Goal: Information Seeking & Learning: Learn about a topic

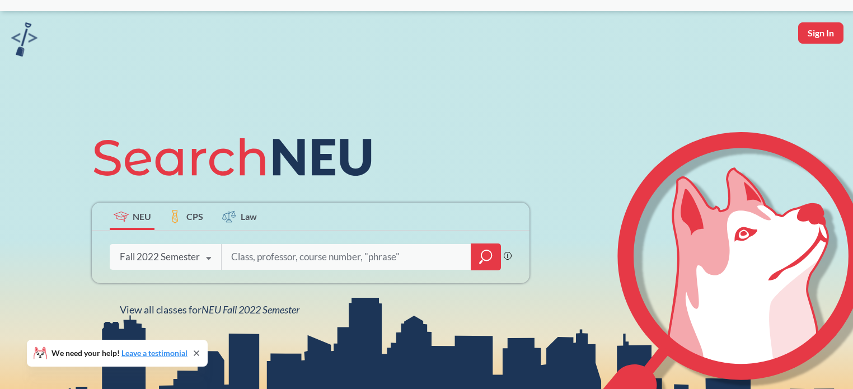
scroll to position [31, 0]
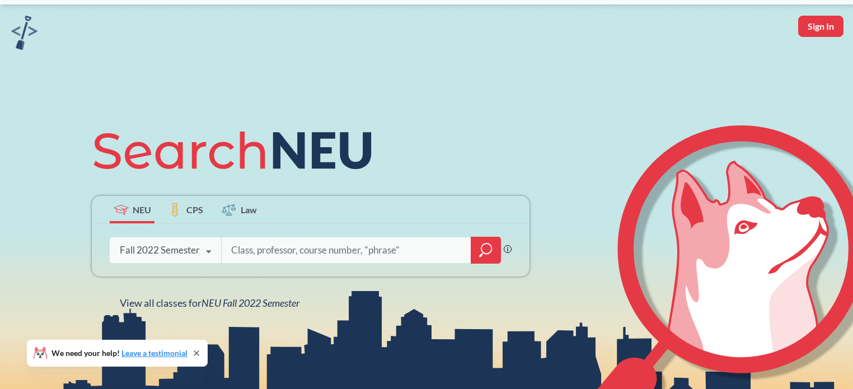
click at [204, 255] on icon at bounding box center [208, 251] width 21 height 31
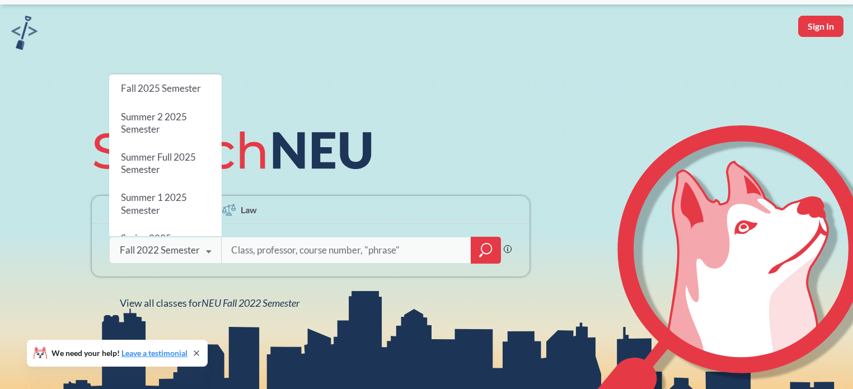
scroll to position [0, 0]
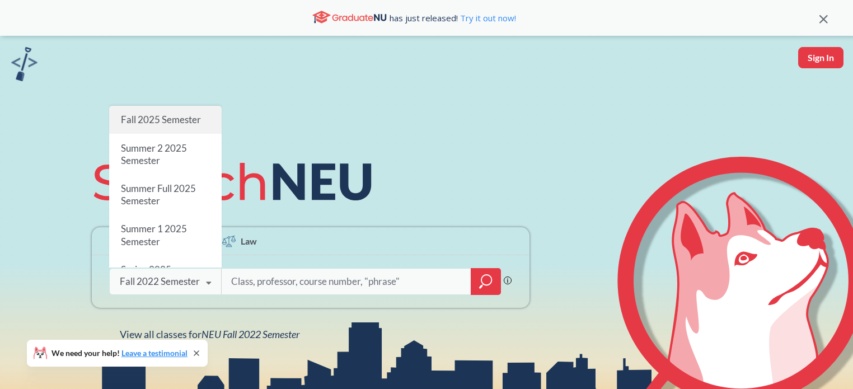
click at [174, 120] on span "Fall 2025 Semester" at bounding box center [161, 120] width 80 height 12
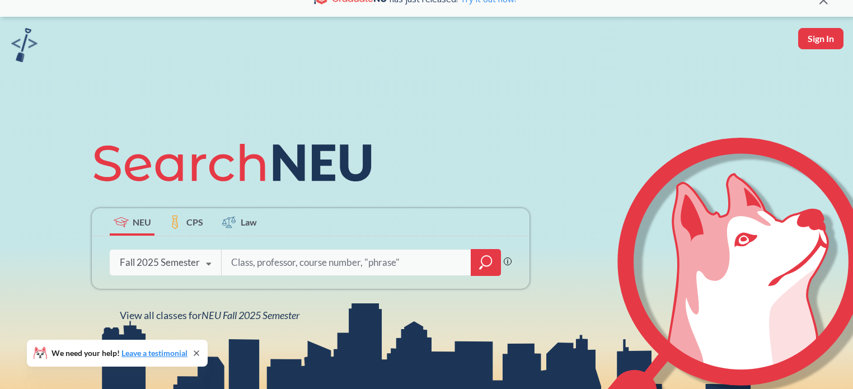
scroll to position [20, 0]
click at [291, 269] on input "search" at bounding box center [346, 262] width 233 height 24
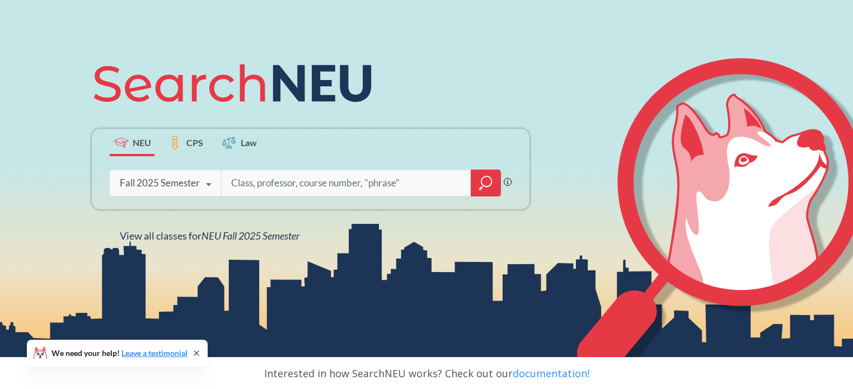
scroll to position [100, 0]
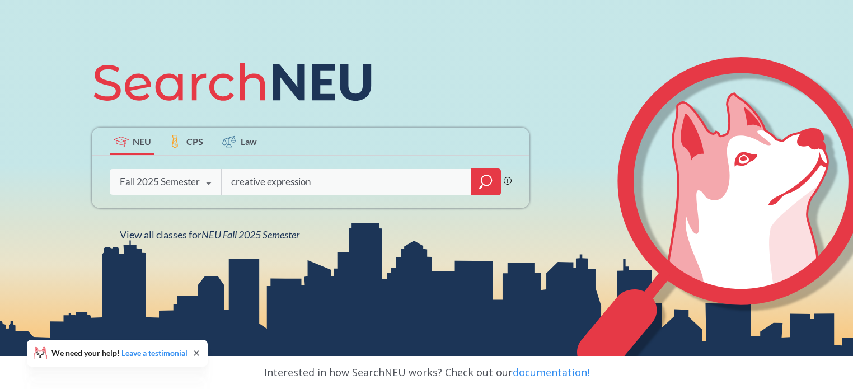
type input "creative expression"
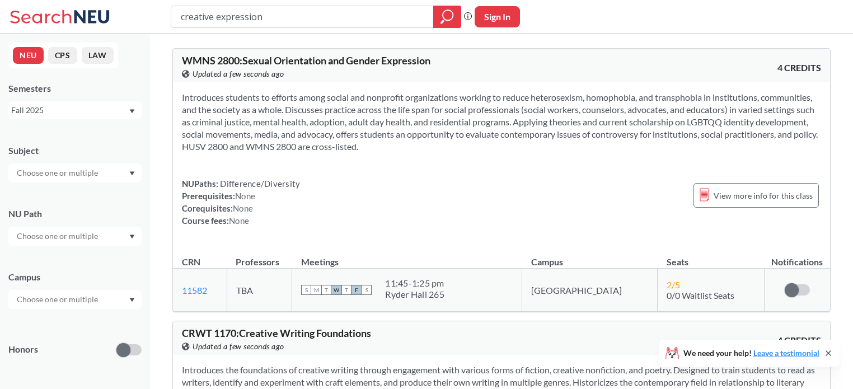
drag, startPoint x: 245, startPoint y: 15, endPoint x: 175, endPoint y: 18, distance: 70.0
click at [175, 18] on div "creative expression" at bounding box center [316, 17] width 290 height 22
drag, startPoint x: 329, startPoint y: 12, endPoint x: 167, endPoint y: 15, distance: 162.3
click at [167, 15] on div "creative expression Phrase search guarantees the exact search appears in the re…" at bounding box center [426, 17] width 853 height 34
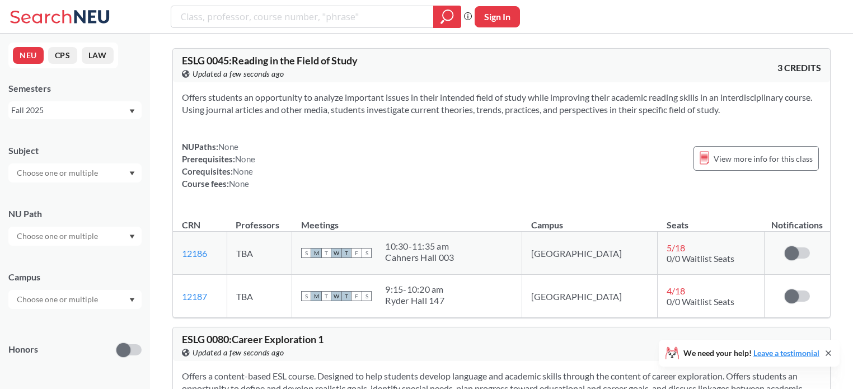
click at [107, 238] on div at bounding box center [74, 236] width 133 height 19
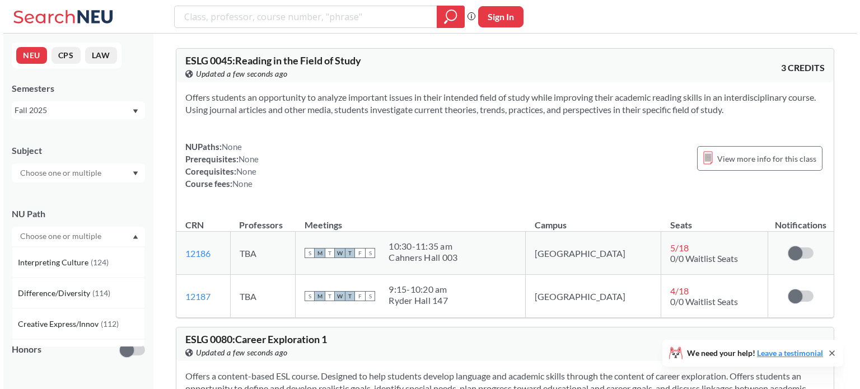
scroll to position [60, 0]
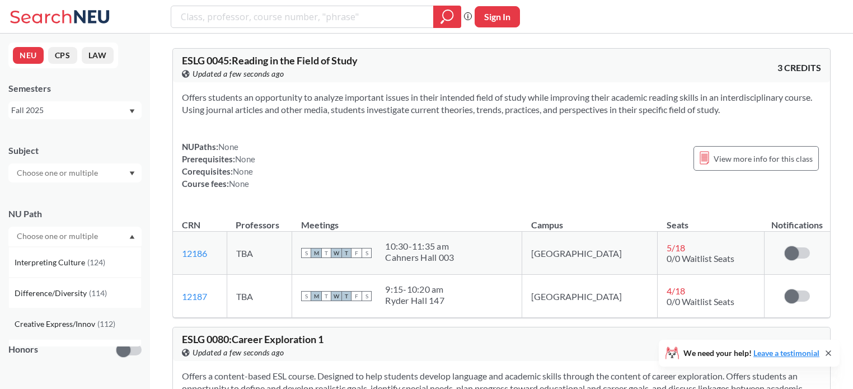
click at [109, 316] on div "Creative Express/Innov ( 112 )" at bounding box center [74, 323] width 133 height 31
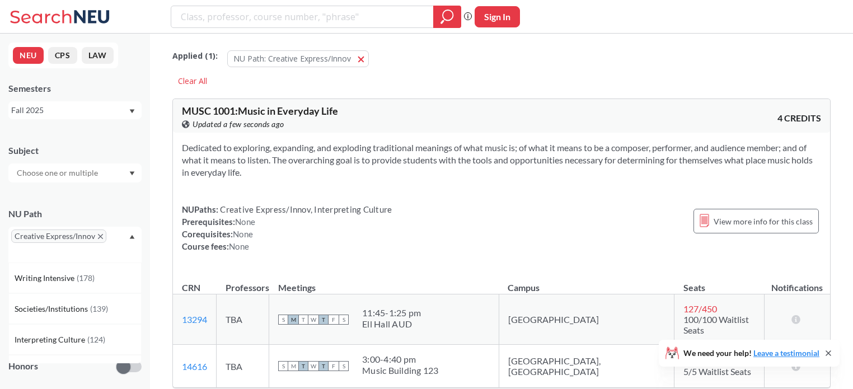
click at [134, 234] on icon "Dropdown arrow" at bounding box center [132, 236] width 6 height 4
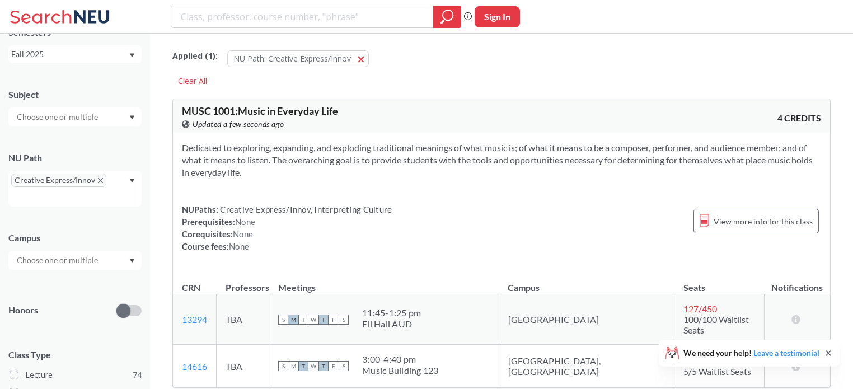
scroll to position [63, 0]
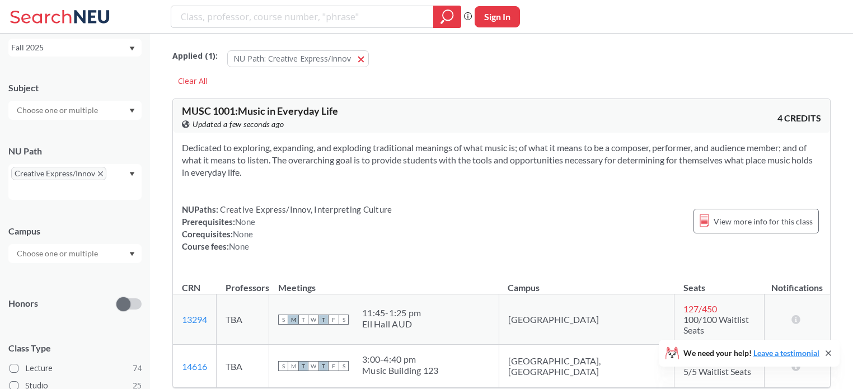
click at [133, 252] on icon "Dropdown arrow" at bounding box center [132, 254] width 5 height 4
click at [76, 279] on div "[GEOGRAPHIC_DATA] ( 103 )" at bounding box center [78, 279] width 126 height 12
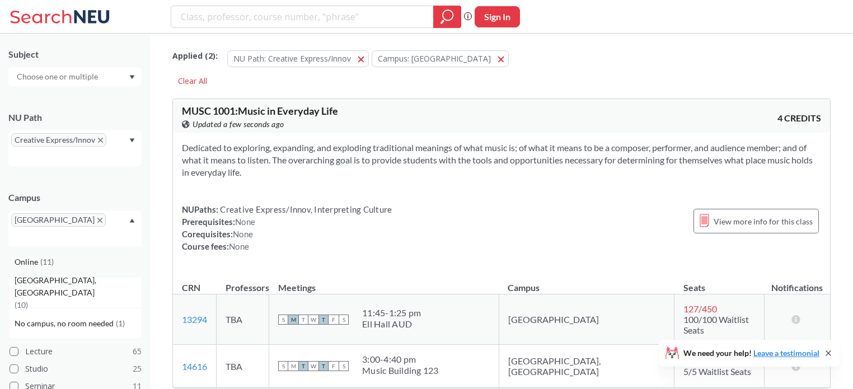
scroll to position [98, 0]
click at [50, 255] on span "( 11 )" at bounding box center [46, 260] width 13 height 10
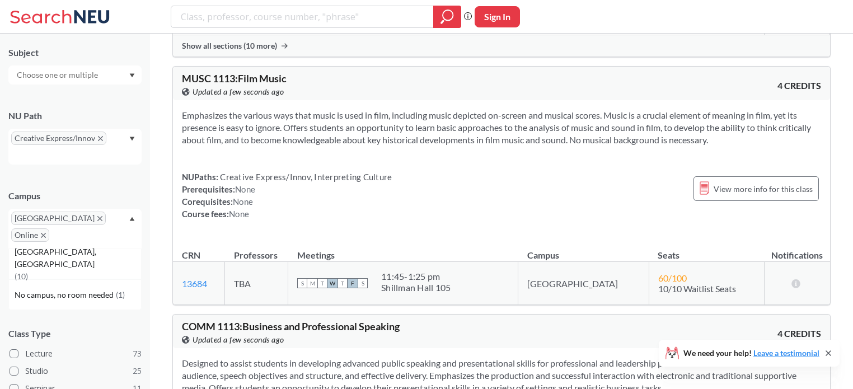
scroll to position [1751, 0]
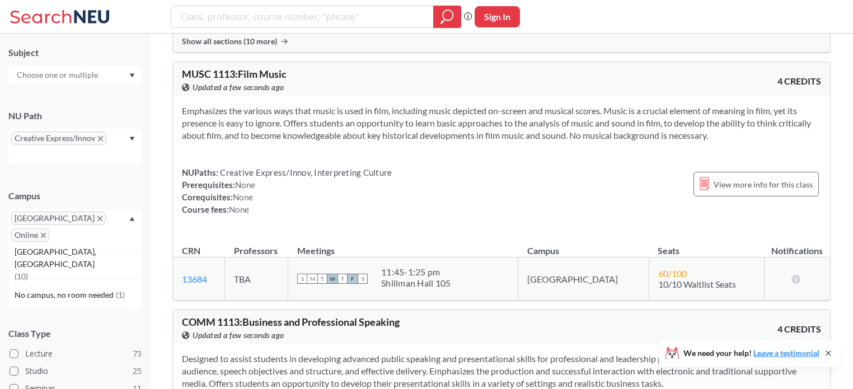
click at [134, 219] on icon "Dropdown arrow" at bounding box center [132, 219] width 6 height 4
click at [128, 222] on div "Boston Online" at bounding box center [74, 229] width 133 height 40
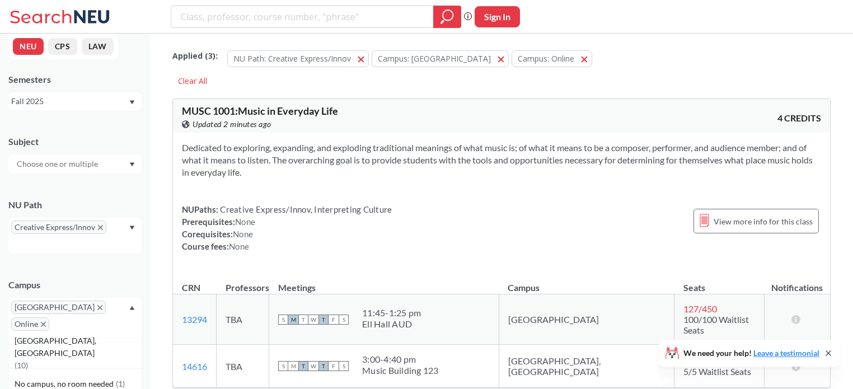
scroll to position [8, 0]
click at [128, 232] on div "Creative Express/Innov" at bounding box center [74, 237] width 133 height 36
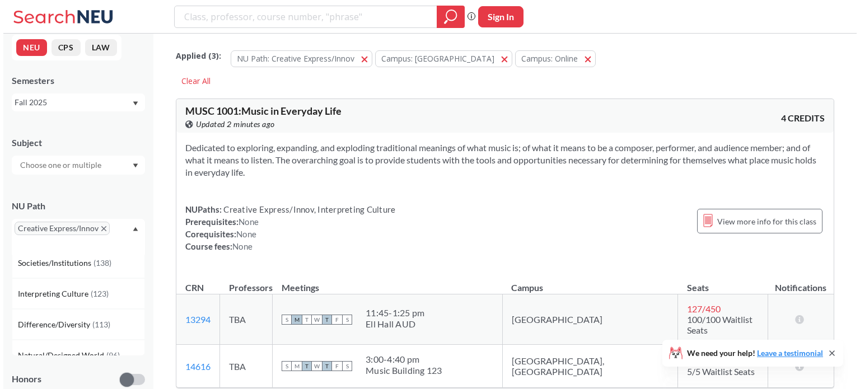
scroll to position [47, 0]
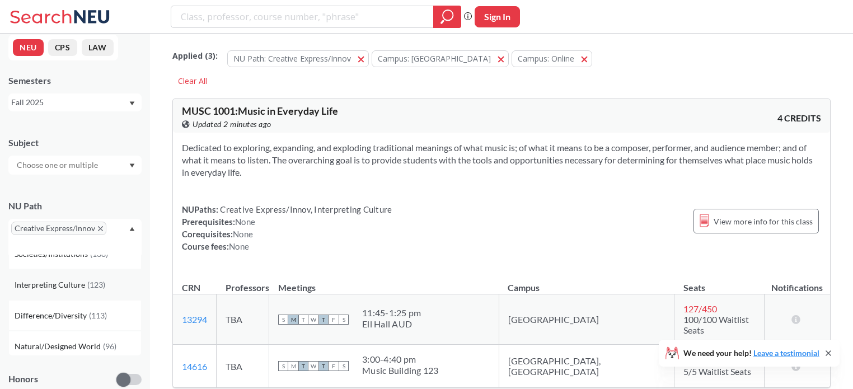
click at [92, 285] on span "( 123 )" at bounding box center [96, 285] width 18 height 10
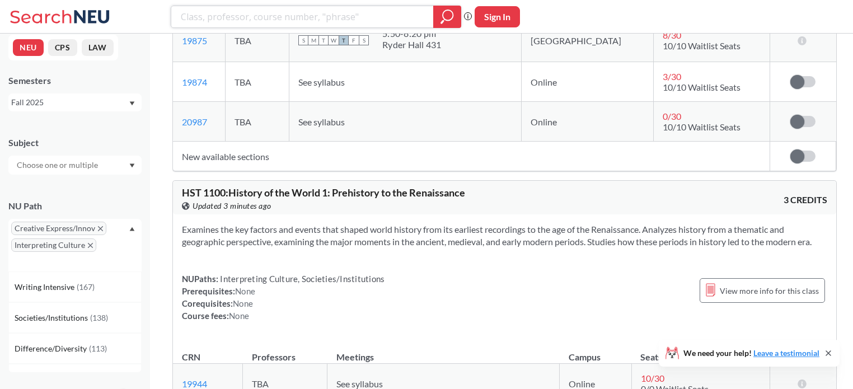
scroll to position [861, 0]
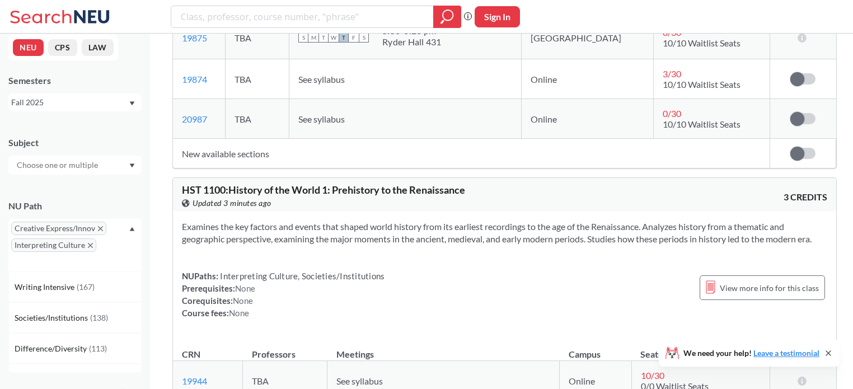
click at [114, 245] on div "Creative Express/Innov Interpreting Culture" at bounding box center [74, 245] width 133 height 53
click at [110, 242] on div "Creative Express/Innov Interpreting Culture" at bounding box center [74, 245] width 133 height 53
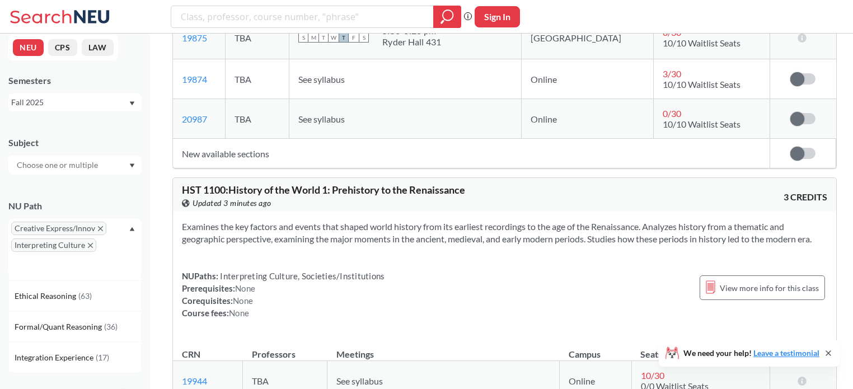
scroll to position [176, 0]
click at [82, 292] on span "( 63 )" at bounding box center [84, 295] width 13 height 10
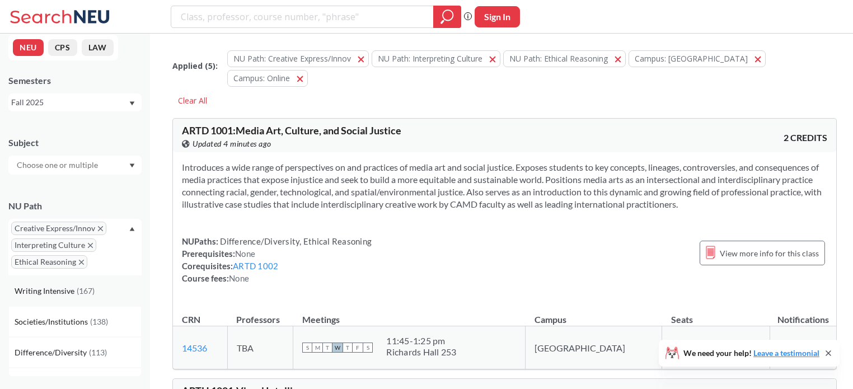
click at [102, 291] on div "Writing Intensive ( 167 )" at bounding box center [78, 291] width 126 height 12
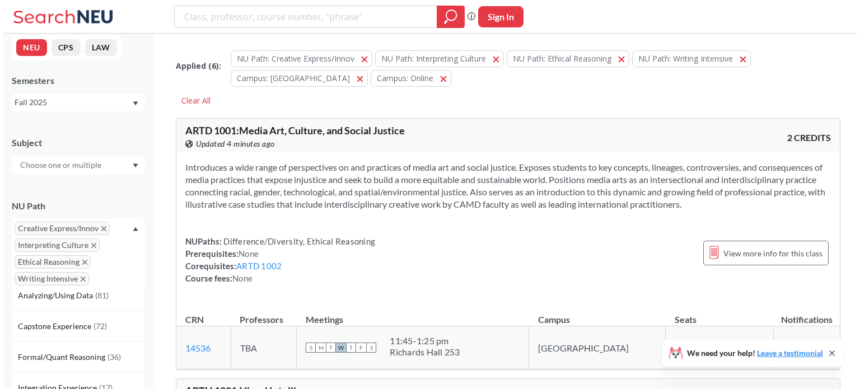
scroll to position [105, 0]
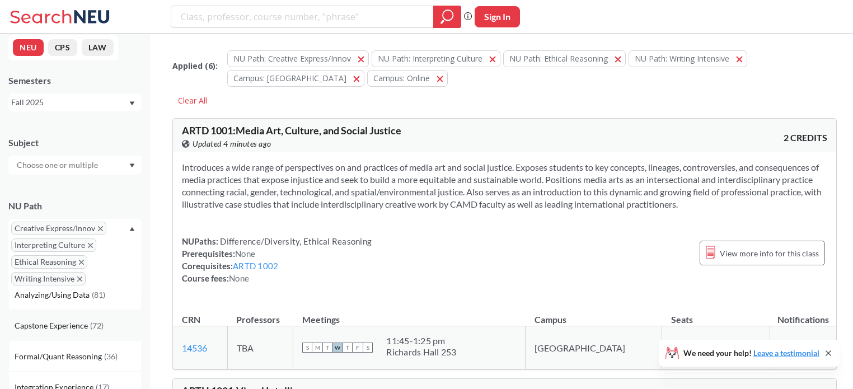
click at [98, 327] on span "( 72 )" at bounding box center [96, 326] width 13 height 10
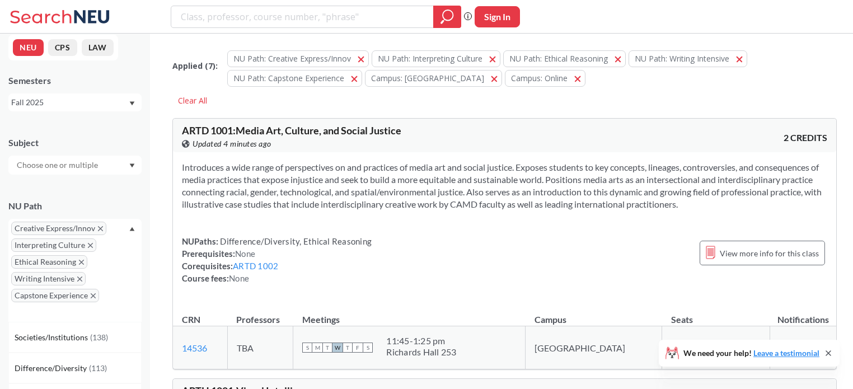
click at [92, 294] on icon "X to remove pill" at bounding box center [93, 295] width 5 height 5
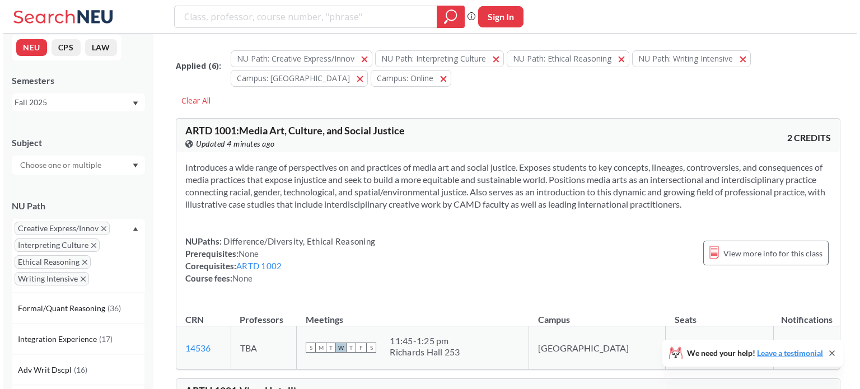
scroll to position [154, 0]
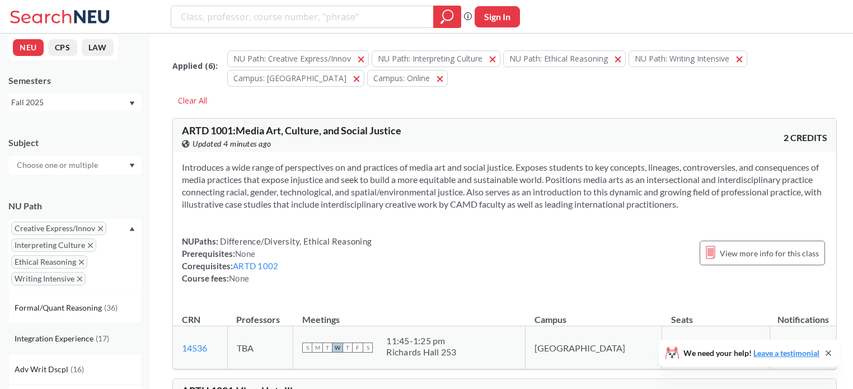
click at [87, 336] on span "Integration Experience" at bounding box center [55, 338] width 81 height 12
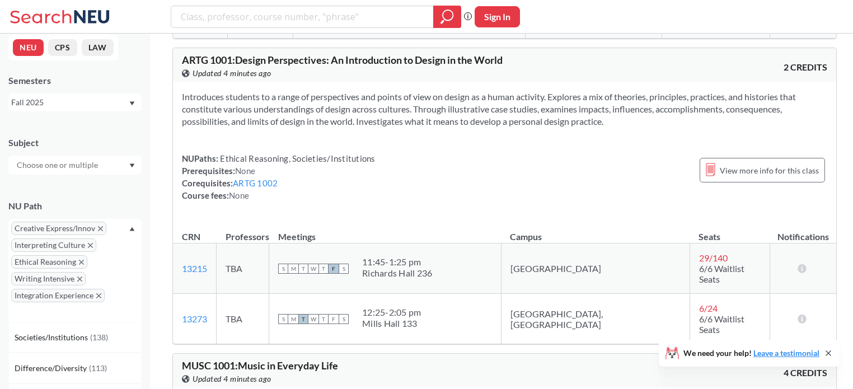
scroll to position [602, 0]
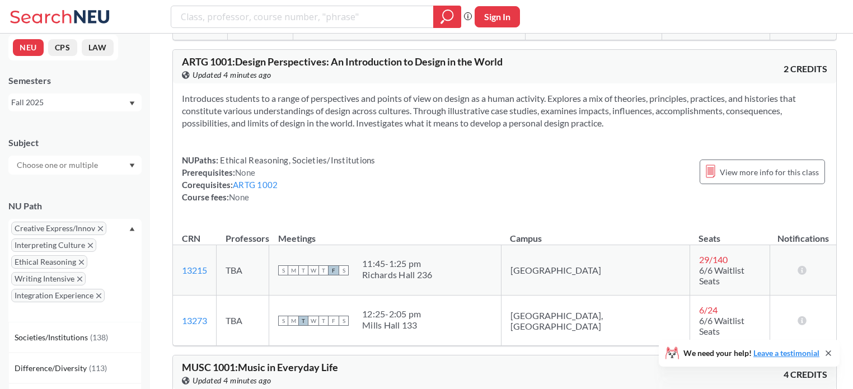
click at [195, 60] on span "ARTG 1001 : Design Perspectives: An Introduction to Design in the World" at bounding box center [342, 61] width 321 height 12
drag, startPoint x: 195, startPoint y: 60, endPoint x: 221, endPoint y: 59, distance: 25.7
click at [221, 59] on span "ARTG 1001 : Design Perspectives: An Introduction to Design in the World" at bounding box center [342, 61] width 321 height 12
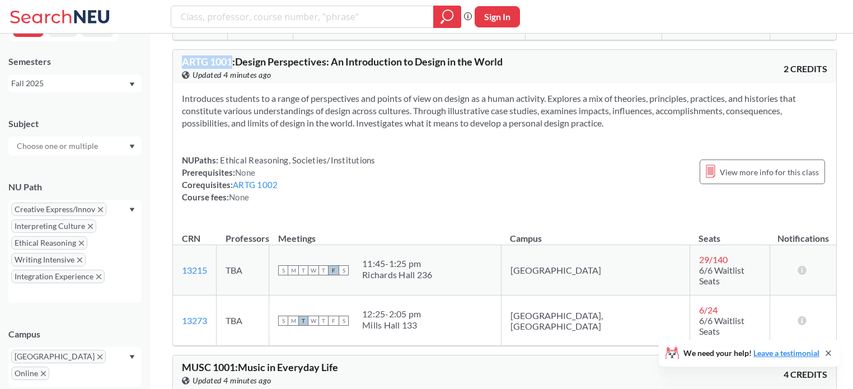
scroll to position [24, 0]
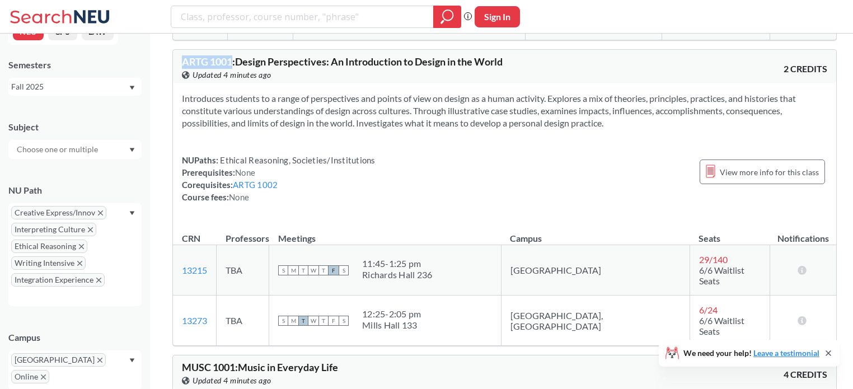
copy span "ARTG 1001"
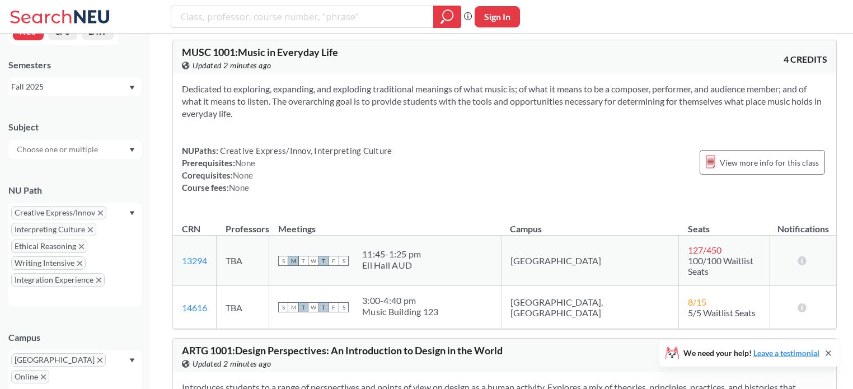
scroll to position [611, 0]
click at [199, 49] on span "MUSC 1001 : Music in Everyday Life" at bounding box center [260, 52] width 156 height 12
drag, startPoint x: 199, startPoint y: 49, endPoint x: 217, endPoint y: 49, distance: 17.9
click at [217, 49] on span "MUSC 1001 : Music in Everyday Life" at bounding box center [260, 52] width 156 height 12
copy span "MUSC 1001"
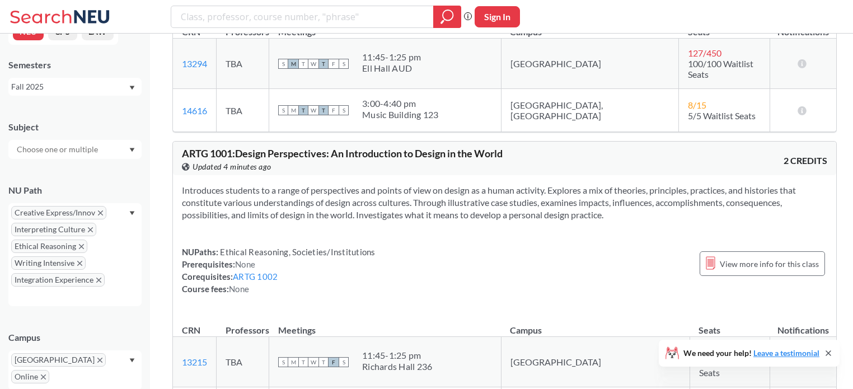
scroll to position [808, 0]
click at [429, 228] on div "Introduces students to a range of perspectives and points of view on design as …" at bounding box center [504, 244] width 663 height 138
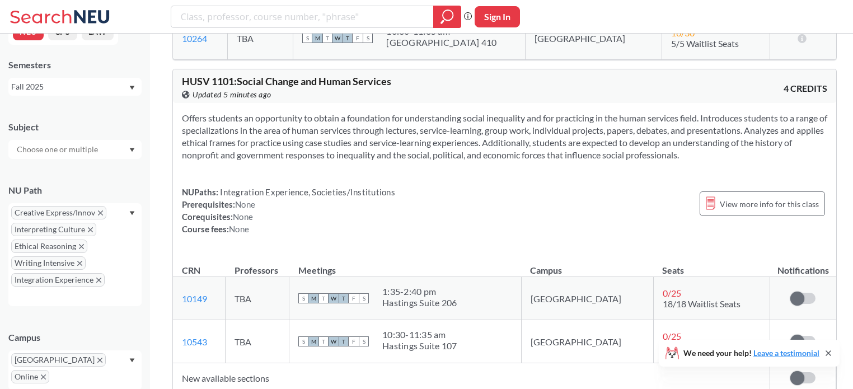
scroll to position [2286, 0]
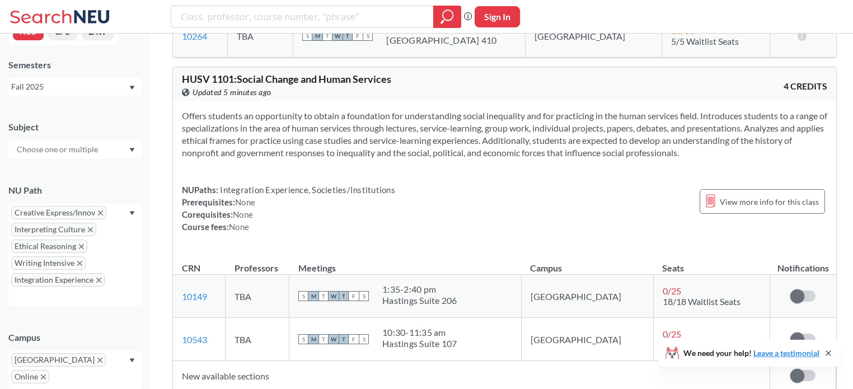
click at [191, 77] on span "HUSV 1101 : Social Change and Human Services" at bounding box center [286, 79] width 209 height 12
drag, startPoint x: 191, startPoint y: 77, endPoint x: 222, endPoint y: 80, distance: 31.0
click at [222, 80] on span "HUSV 1101 : Social Change and Human Services" at bounding box center [286, 79] width 209 height 12
copy span "HUSV 1101"
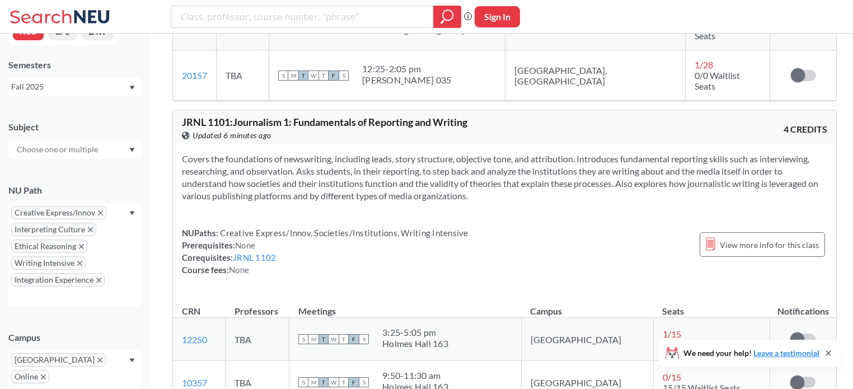
scroll to position [3823, 0]
click at [198, 117] on span "JRNL 1101 : Journalism 1: Fundamentals of Reporting and Writing" at bounding box center [324, 123] width 285 height 12
drag, startPoint x: 198, startPoint y: 47, endPoint x: 222, endPoint y: 47, distance: 24.1
click at [222, 117] on span "JRNL 1101 : Journalism 1: Fundamentals of Reporting and Writing" at bounding box center [324, 123] width 285 height 12
copy span "JRNL 1101"
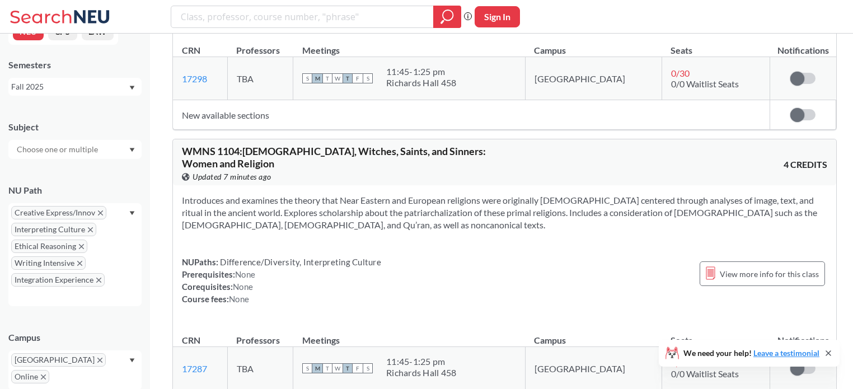
scroll to position [5117, 0]
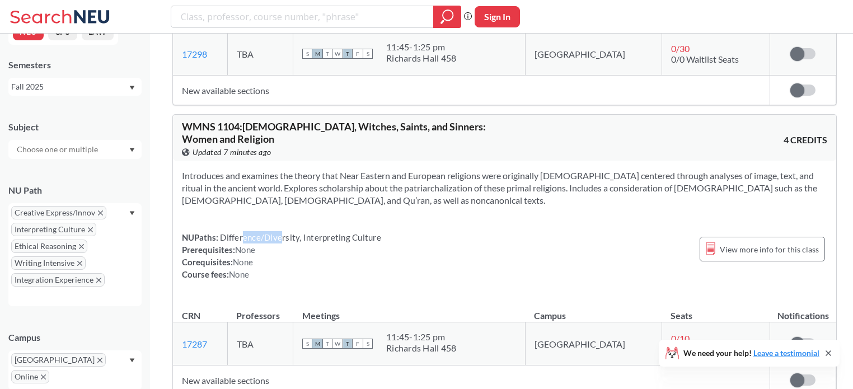
drag, startPoint x: 240, startPoint y: 115, endPoint x: 282, endPoint y: 115, distance: 42.0
click at [282, 232] on span "Difference/Diversity, Interpreting Culture" at bounding box center [299, 237] width 163 height 10
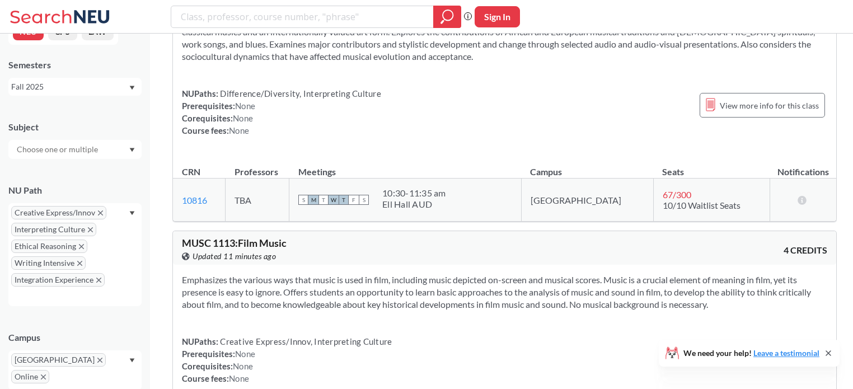
scroll to position [7456, 0]
click at [197, 237] on span "MUSC 1113 : Film Music" at bounding box center [234, 243] width 105 height 12
drag, startPoint x: 197, startPoint y: 41, endPoint x: 223, endPoint y: 42, distance: 26.3
click at [223, 237] on span "MUSC 1113 : Film Music" at bounding box center [234, 243] width 105 height 12
click at [193, 237] on span "MUSC 1113 : Film Music" at bounding box center [234, 243] width 105 height 12
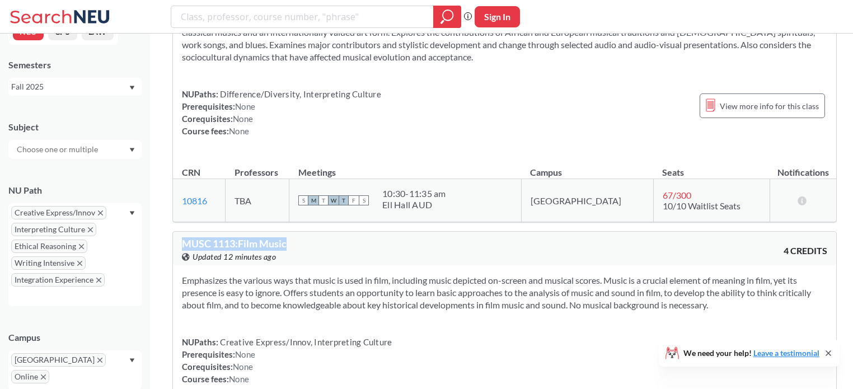
drag, startPoint x: 193, startPoint y: 42, endPoint x: 285, endPoint y: 37, distance: 91.9
click at [285, 237] on span "MUSC 1113 : Film Music" at bounding box center [234, 243] width 105 height 12
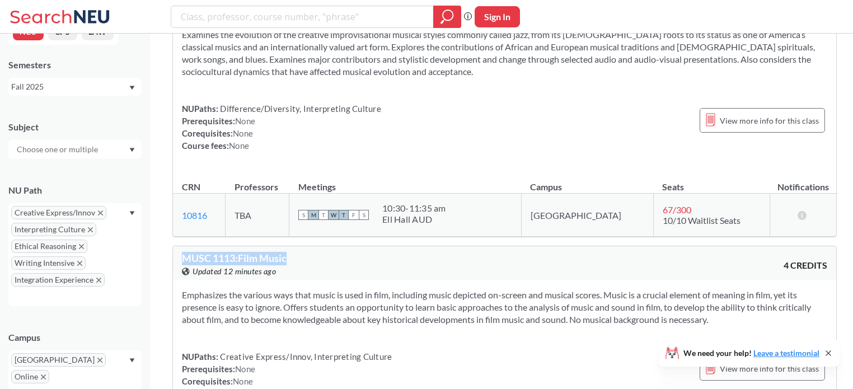
scroll to position [7440, 0]
click at [240, 352] on span "Creative Express/Innov, Interpreting Culture" at bounding box center [304, 357] width 173 height 10
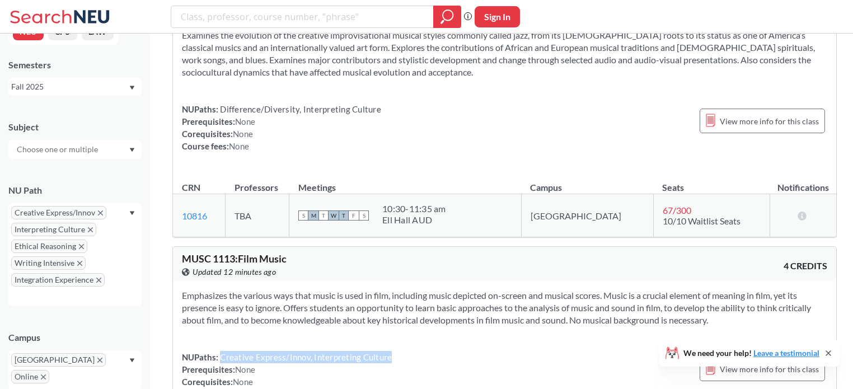
drag, startPoint x: 240, startPoint y: 156, endPoint x: 369, endPoint y: 154, distance: 129.9
click at [369, 352] on span "Creative Express/Innov, Interpreting Culture" at bounding box center [304, 357] width 173 height 10
copy span "Creative Express/Innov, Interpreting Culture"
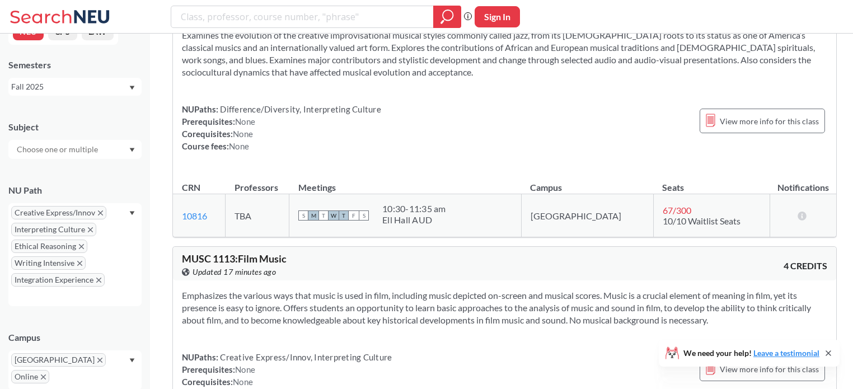
click at [198, 252] on span "MUSC 1113 : Film Music" at bounding box center [234, 258] width 105 height 12
drag, startPoint x: 198, startPoint y: 55, endPoint x: 283, endPoint y: 55, distance: 85.1
click at [283, 252] on span "MUSC 1113 : Film Music" at bounding box center [234, 258] width 105 height 12
copy span "MUSC 1113 : Film Music"
click at [236, 352] on span "Creative Express/Innov, Interpreting Culture" at bounding box center [304, 357] width 173 height 10
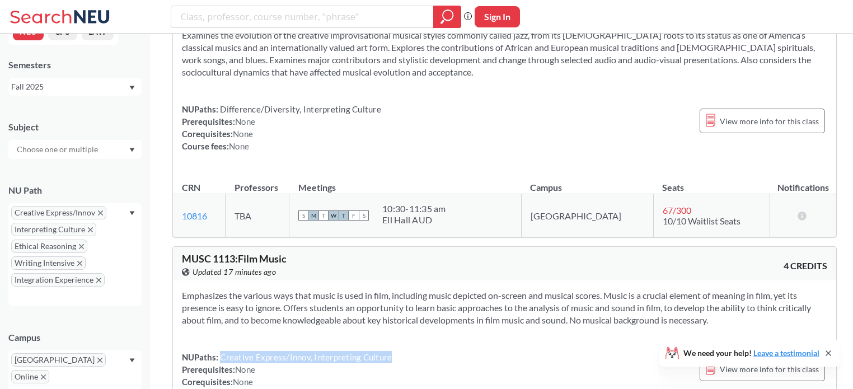
drag, startPoint x: 236, startPoint y: 156, endPoint x: 382, endPoint y: 156, distance: 145.5
click at [382, 352] on span "Creative Express/Innov, Interpreting Culture" at bounding box center [304, 357] width 173 height 10
copy span "Creative Express/Innov, Interpreting Culture"
click at [432, 351] on div "NUPaths: Creative Express/Innov, Interpreting Culture Prerequisites: None Coreq…" at bounding box center [504, 375] width 645 height 49
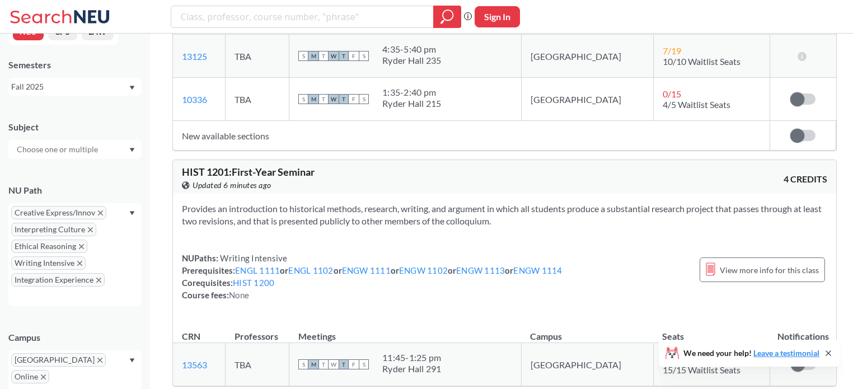
scroll to position [17436, 0]
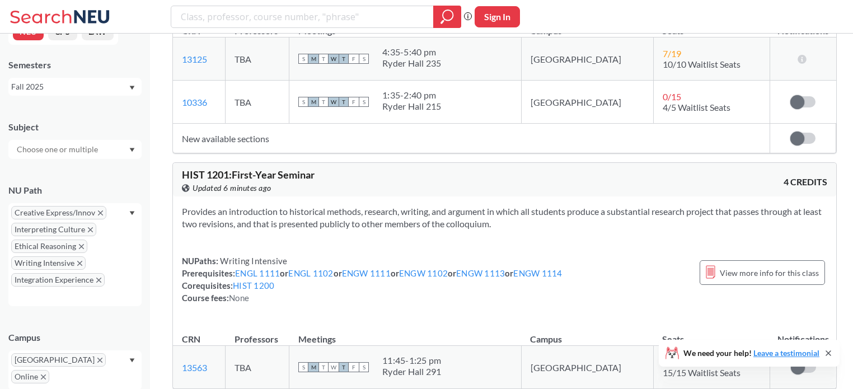
drag, startPoint x: 435, startPoint y: 69, endPoint x: 197, endPoint y: 69, distance: 238.4
copy span "INTB 1203 : International Business and Global Social Responsibility"
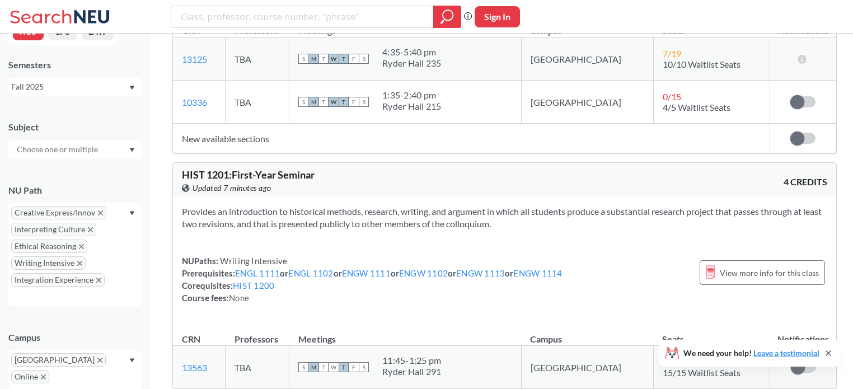
drag, startPoint x: 232, startPoint y: 170, endPoint x: 327, endPoint y: 166, distance: 95.2
drag, startPoint x: 354, startPoint y: 168, endPoint x: 232, endPoint y: 169, distance: 122.0
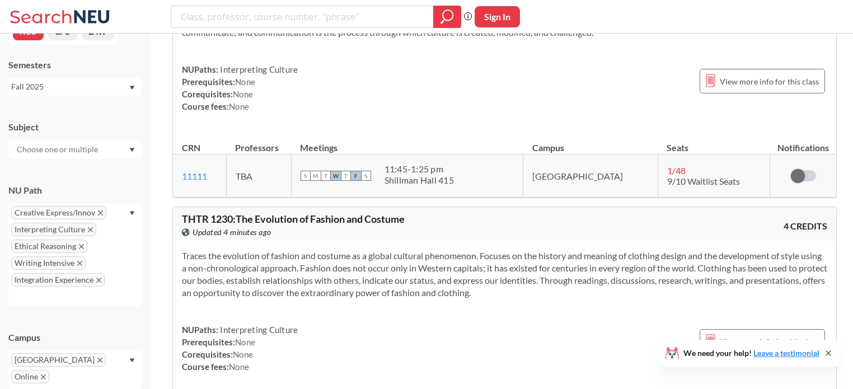
scroll to position [21700, 0]
drag, startPoint x: 191, startPoint y: 58, endPoint x: 360, endPoint y: 48, distance: 169.3
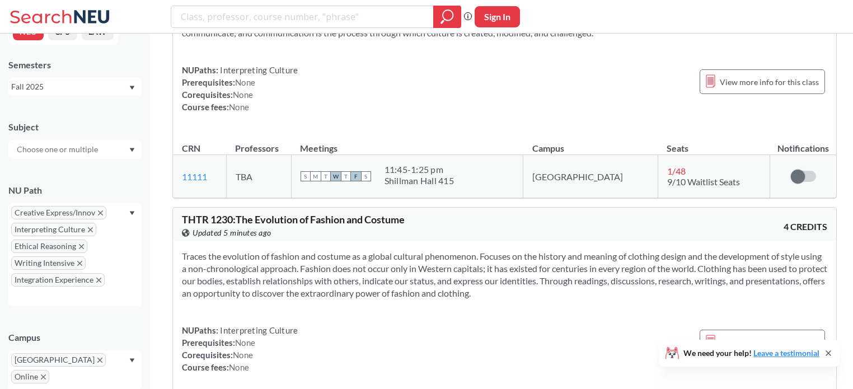
drag, startPoint x: 241, startPoint y: 152, endPoint x: 371, endPoint y: 153, distance: 130.4
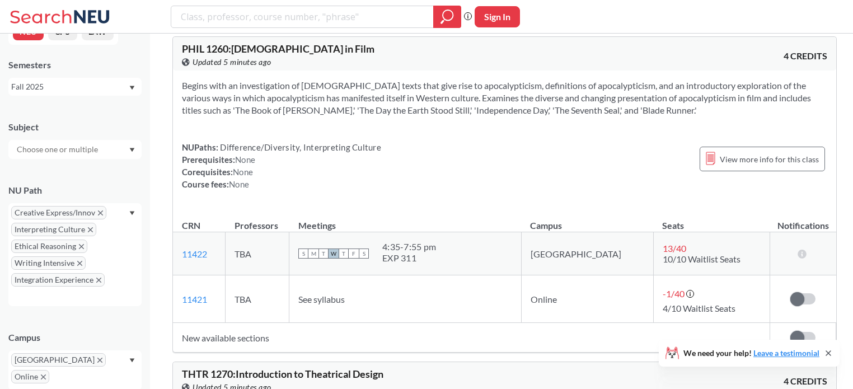
scroll to position [26026, 0]
drag, startPoint x: 197, startPoint y: 65, endPoint x: 332, endPoint y: 64, distance: 135.4
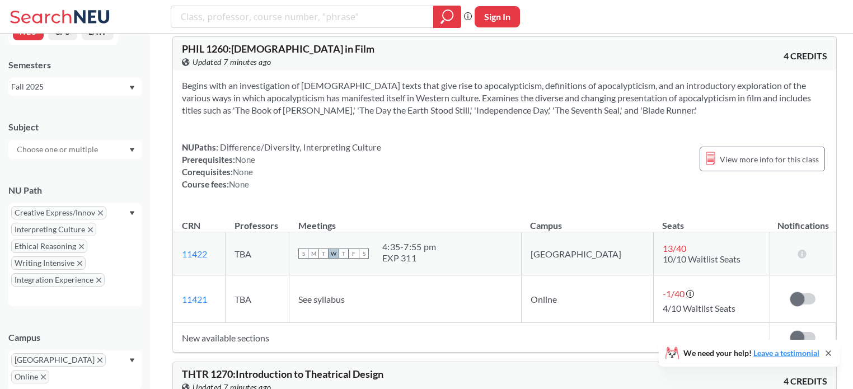
drag, startPoint x: 232, startPoint y: 152, endPoint x: 289, endPoint y: 153, distance: 57.1
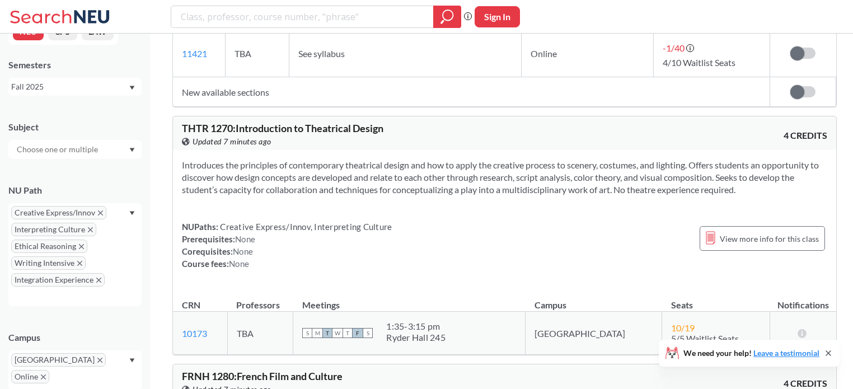
scroll to position [26274, 0]
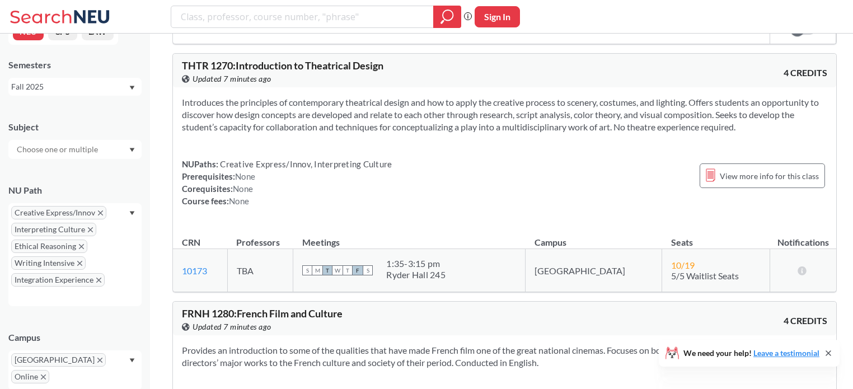
scroll to position [26329, 0]
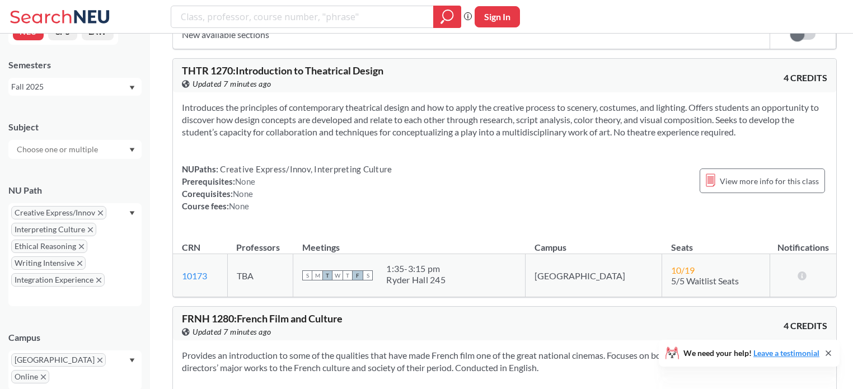
drag, startPoint x: 192, startPoint y: 64, endPoint x: 333, endPoint y: 58, distance: 141.2
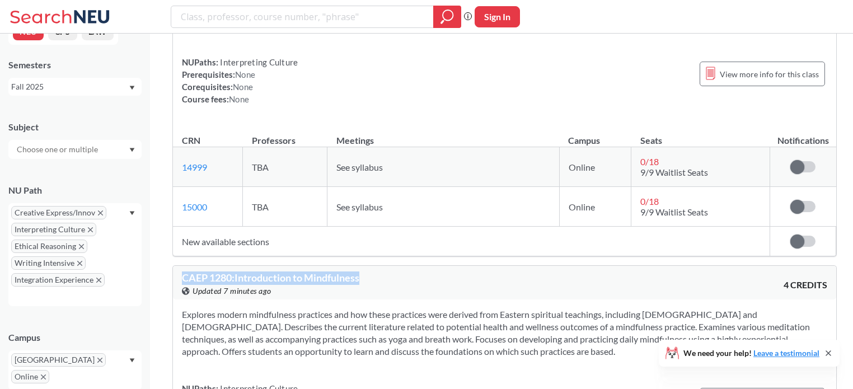
scroll to position [26680, 0]
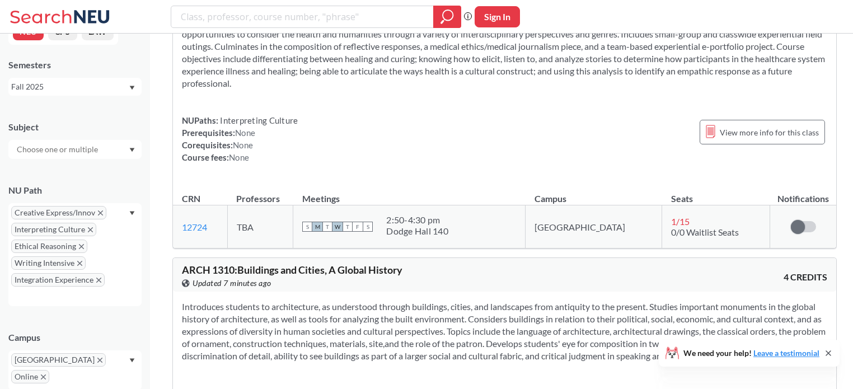
scroll to position [28371, 0]
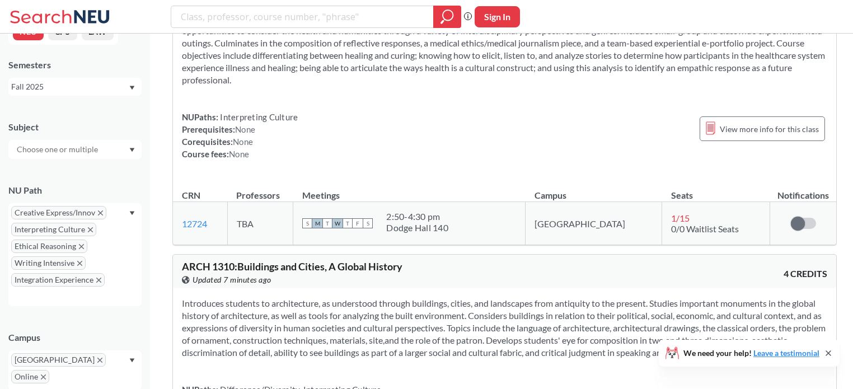
click at [828, 353] on icon at bounding box center [828, 353] width 4 height 4
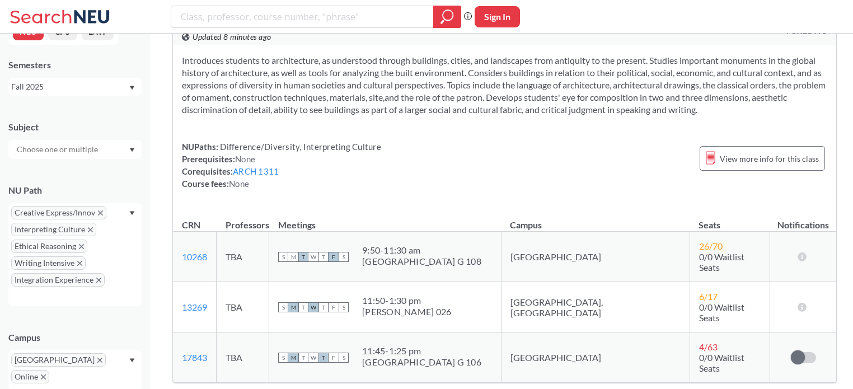
scroll to position [28631, 0]
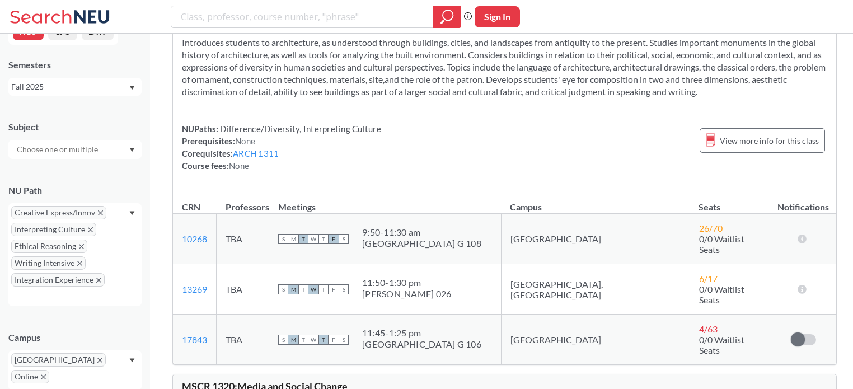
drag, startPoint x: 199, startPoint y: 108, endPoint x: 355, endPoint y: 100, distance: 155.8
drag, startPoint x: 236, startPoint y: 230, endPoint x: 353, endPoint y: 226, distance: 116.5
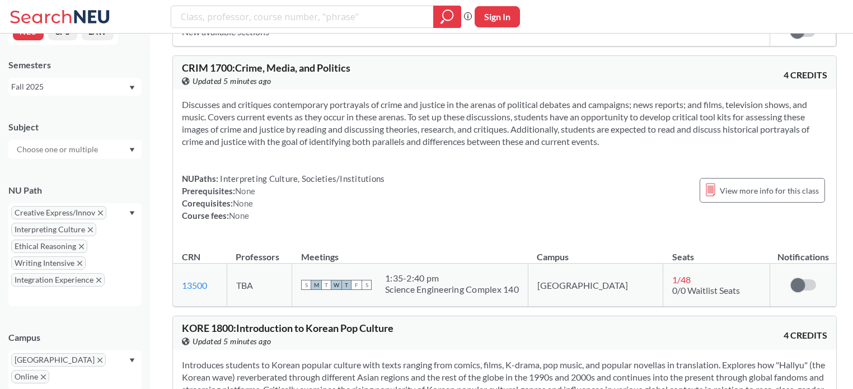
scroll to position [34991, 0]
drag, startPoint x: 457, startPoint y: 100, endPoint x: 184, endPoint y: 97, distance: 273.7
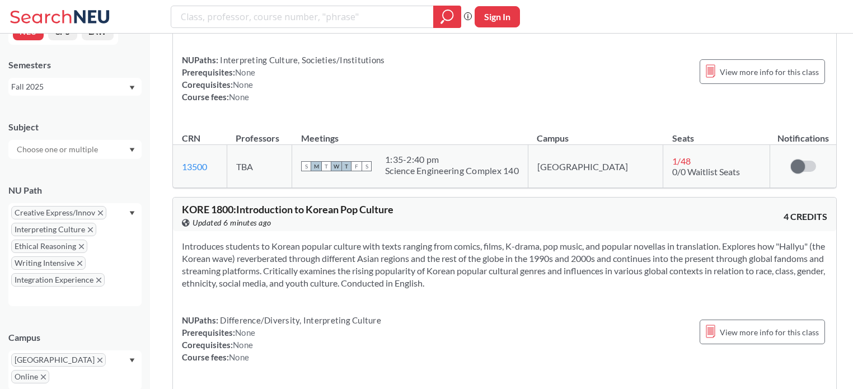
scroll to position [35127, 0]
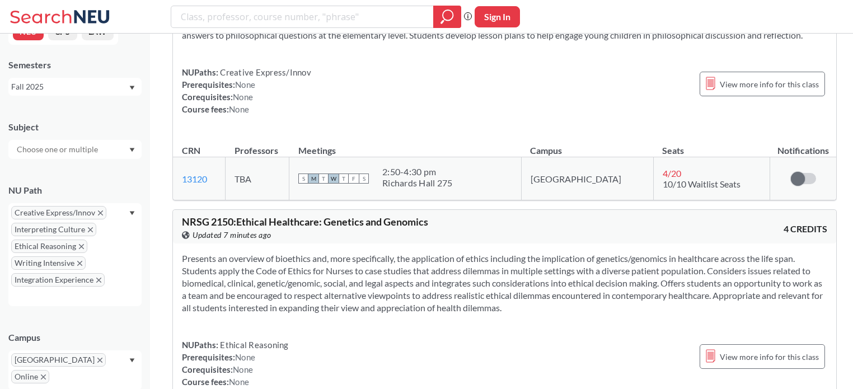
scroll to position [40252, 0]
drag, startPoint x: 346, startPoint y: 65, endPoint x: 169, endPoint y: 72, distance: 177.0
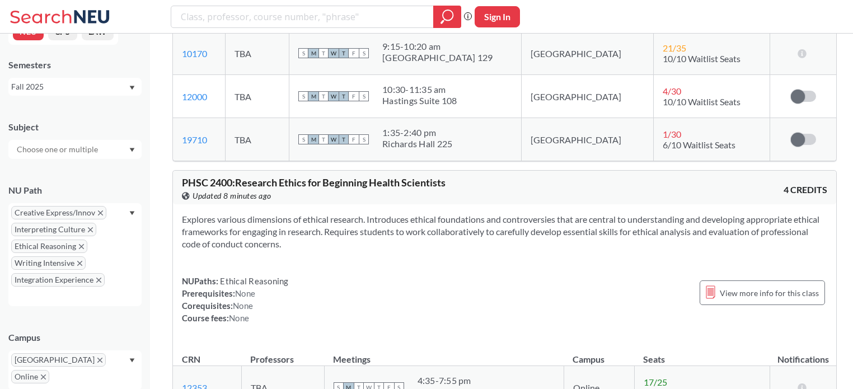
scroll to position [60161, 0]
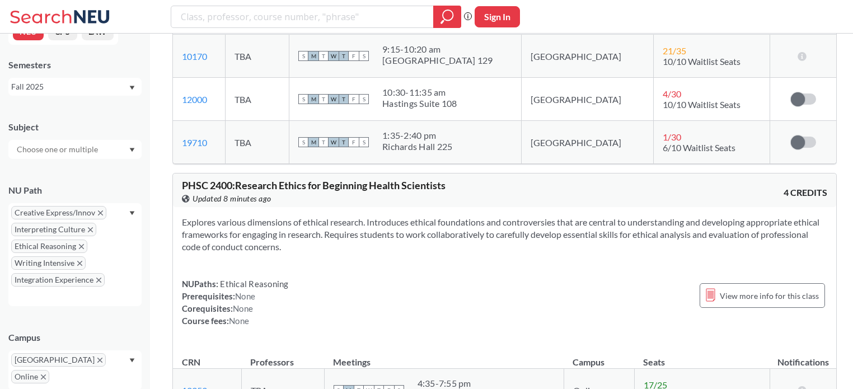
drag, startPoint x: 190, startPoint y: 76, endPoint x: 346, endPoint y: 74, distance: 156.7
drag, startPoint x: 238, startPoint y: 201, endPoint x: 299, endPoint y: 199, distance: 61.1
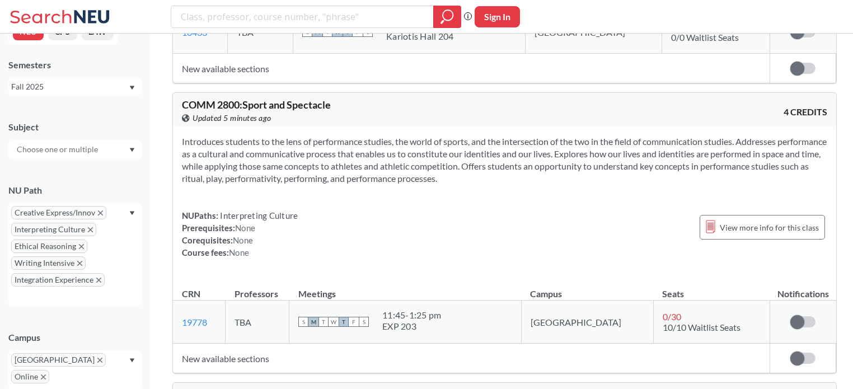
scroll to position [67876, 0]
click at [287, 20] on input "search" at bounding box center [303, 16] width 246 height 19
paste input "ARTG 2262"
type input "ARTG 2262"
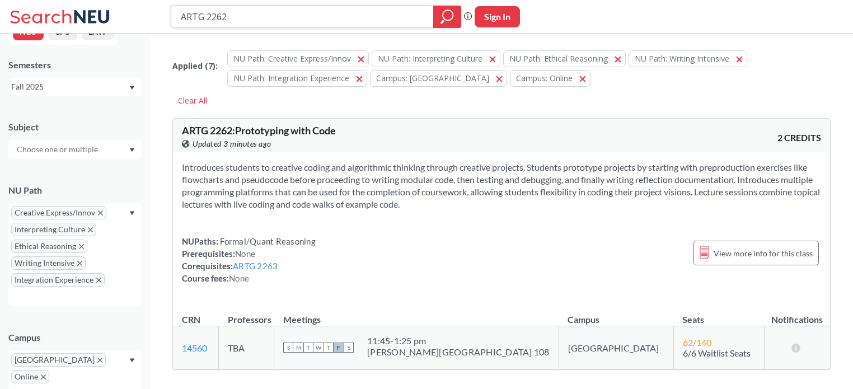
drag, startPoint x: 251, startPoint y: 15, endPoint x: 156, endPoint y: 13, distance: 94.6
click at [156, 13] on div "ARTG 2262 Phrase search guarantees the exact search appears in the results. Ex.…" at bounding box center [426, 17] width 853 height 34
paste input "3"
type input "ARTG 2263"
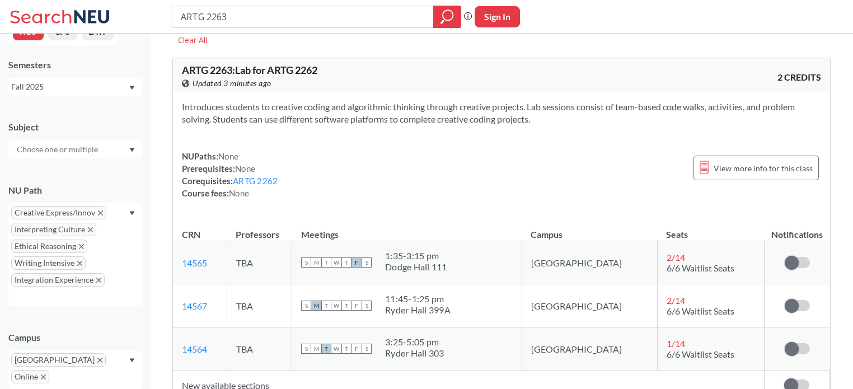
scroll to position [53, 0]
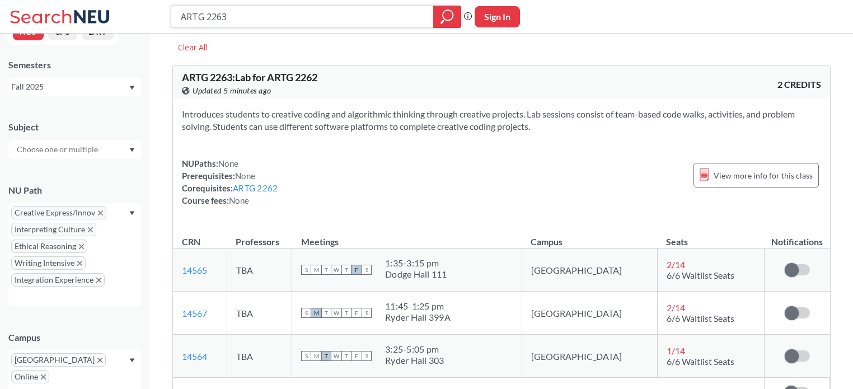
drag, startPoint x: 256, startPoint y: 15, endPoint x: 149, endPoint y: 20, distance: 107.0
click at [149, 20] on div "ARTG 2263 Phrase search guarantees the exact search appears in the results. Ex.…" at bounding box center [426, 17] width 853 height 34
type input "CS 4050"
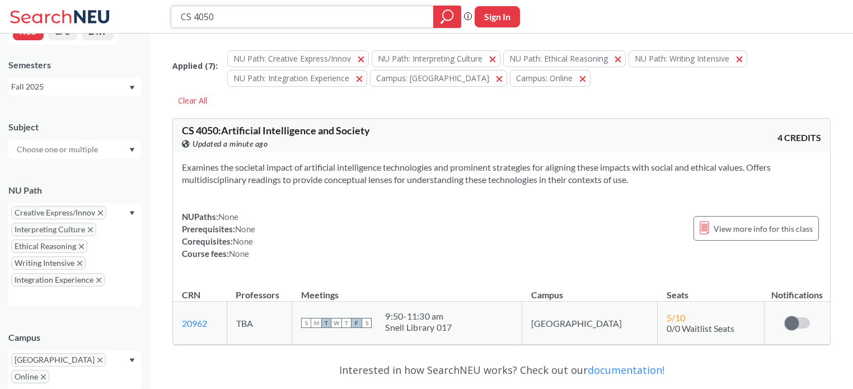
drag, startPoint x: 265, startPoint y: 20, endPoint x: 154, endPoint y: 15, distance: 110.9
click at [154, 15] on div "CS 4050 Phrase search guarantees the exact search appears in the results. Ex. I…" at bounding box center [426, 17] width 853 height 34
type input "c"
type input "business"
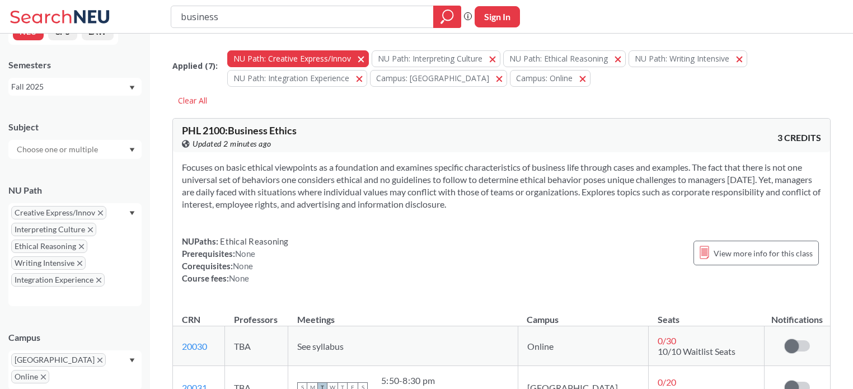
click at [361, 59] on button "NU Path: Creative Express/Innov Creative Express/Innov" at bounding box center [298, 58] width 142 height 17
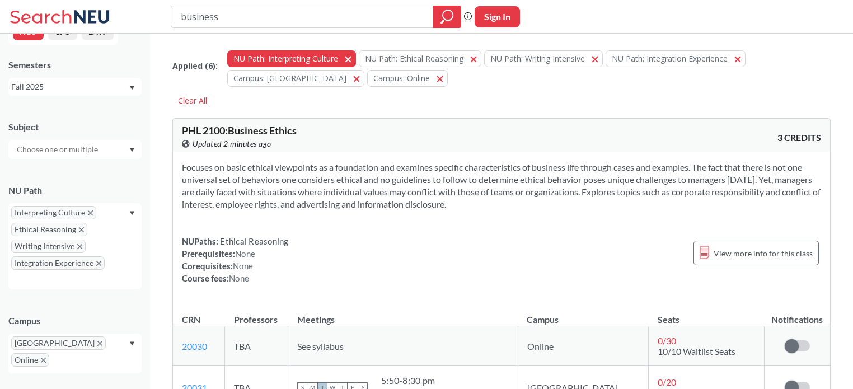
click at [351, 58] on button "NU Path: Interpreting Culture Interpreting Culture" at bounding box center [291, 58] width 129 height 17
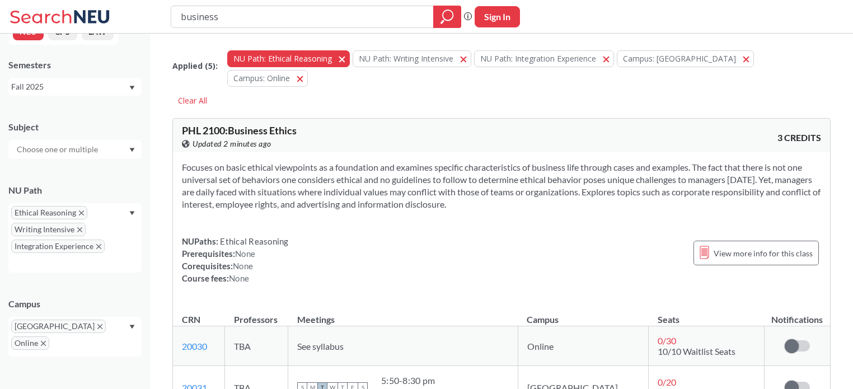
click at [345, 58] on button "NU Path: Ethical Reasoning Ethical Reasoning" at bounding box center [288, 58] width 123 height 17
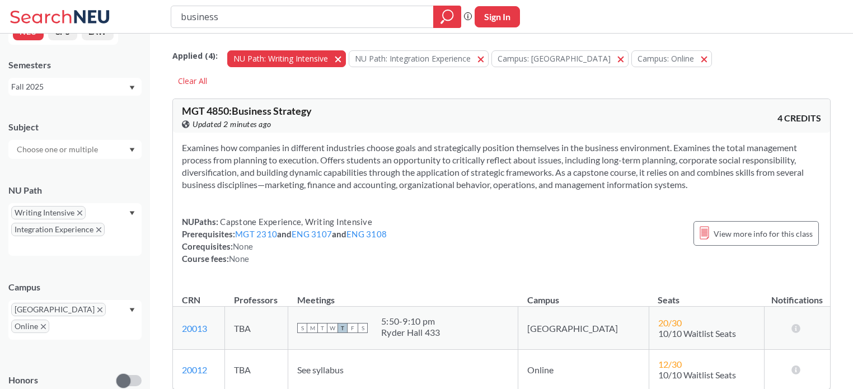
click at [339, 58] on button "NU Path: Writing Intensive Writing Intensive" at bounding box center [286, 58] width 119 height 17
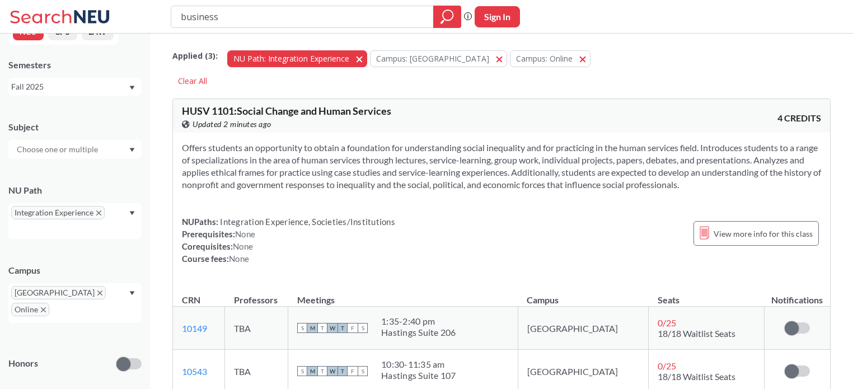
click at [353, 58] on button "NU Path: Integration Experience Integration Experience" at bounding box center [297, 58] width 140 height 17
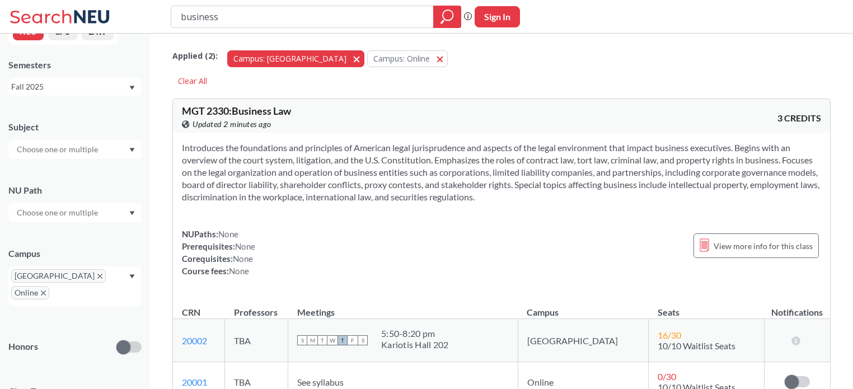
click at [294, 57] on button "Campus: [GEOGRAPHIC_DATA]" at bounding box center [295, 58] width 137 height 17
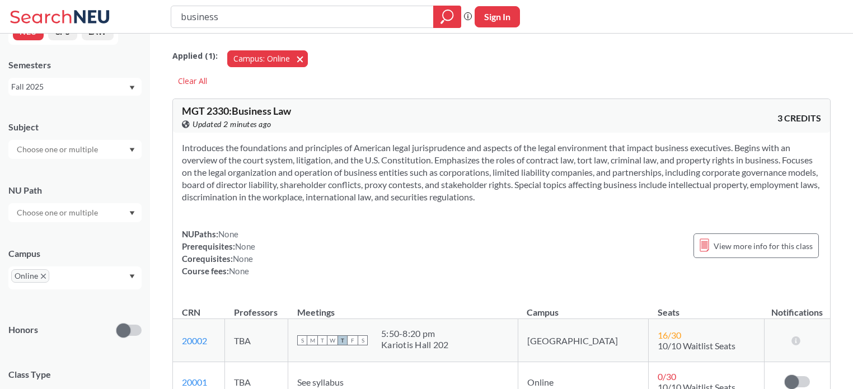
click at [297, 59] on button "Campus: Online Online" at bounding box center [267, 58] width 81 height 17
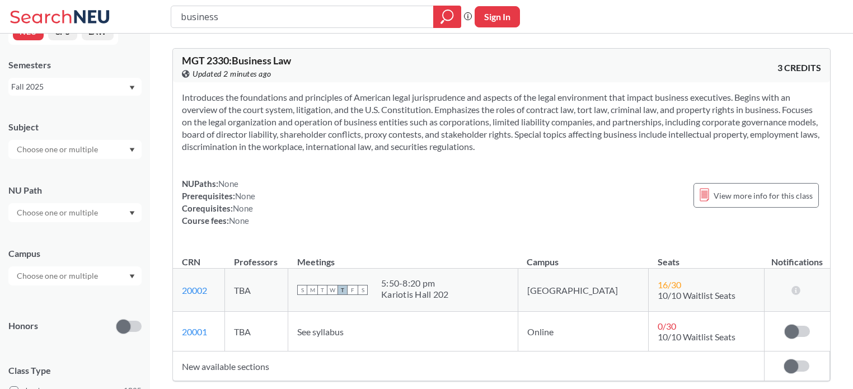
click at [87, 142] on div at bounding box center [74, 149] width 133 height 19
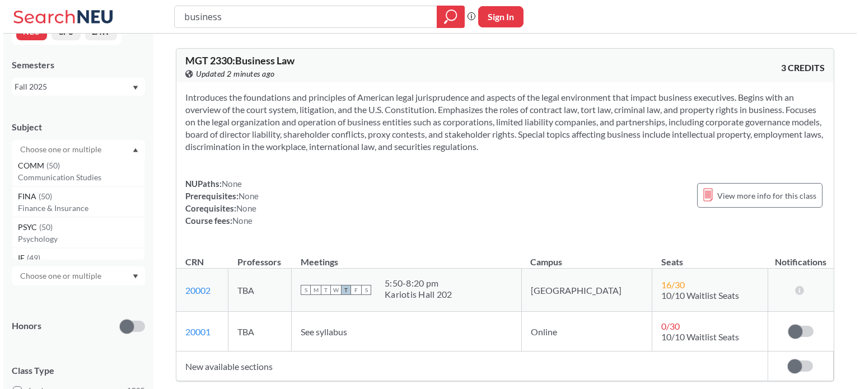
scroll to position [343, 0]
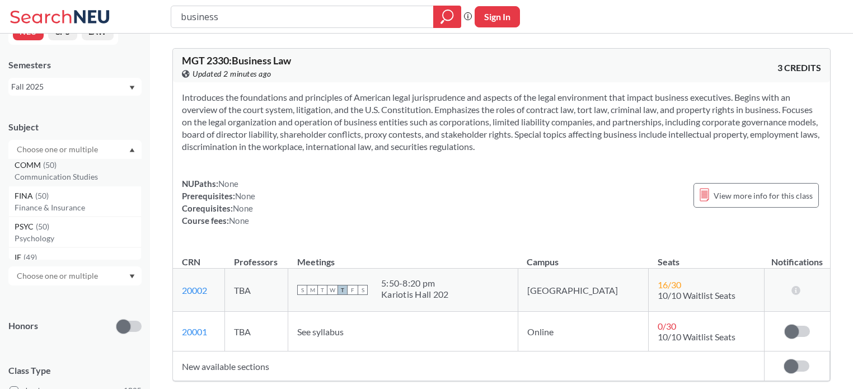
click at [74, 173] on p "Communication Studies" at bounding box center [78, 176] width 126 height 11
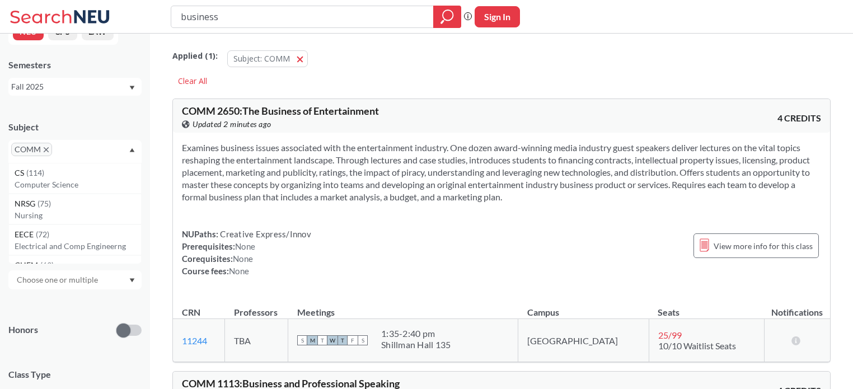
click at [97, 147] on div "COMM" at bounding box center [74, 151] width 133 height 23
click at [73, 222] on input "text" at bounding box center [58, 216] width 94 height 13
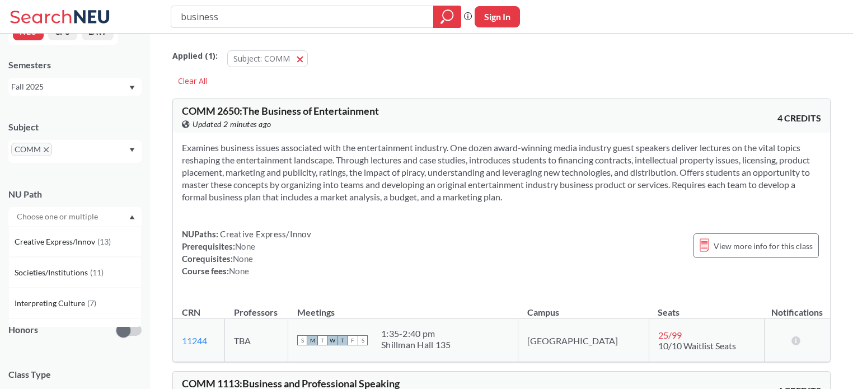
click at [83, 190] on div "NU Path" at bounding box center [74, 194] width 133 height 12
click at [81, 277] on input "text" at bounding box center [58, 279] width 94 height 13
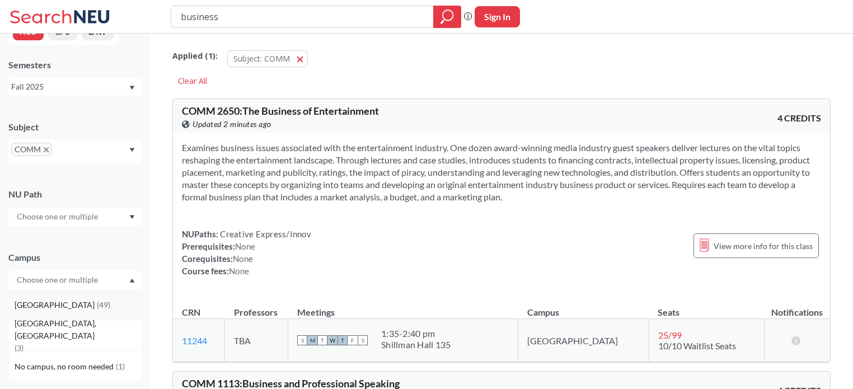
click at [74, 309] on div "Boston ( 49 )" at bounding box center [78, 305] width 126 height 12
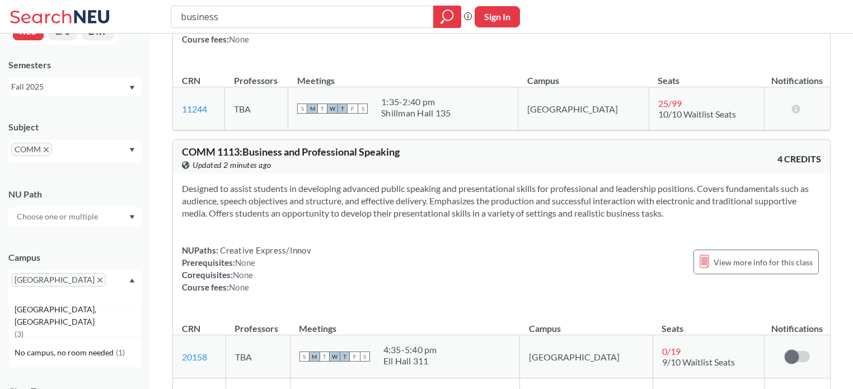
scroll to position [235, 0]
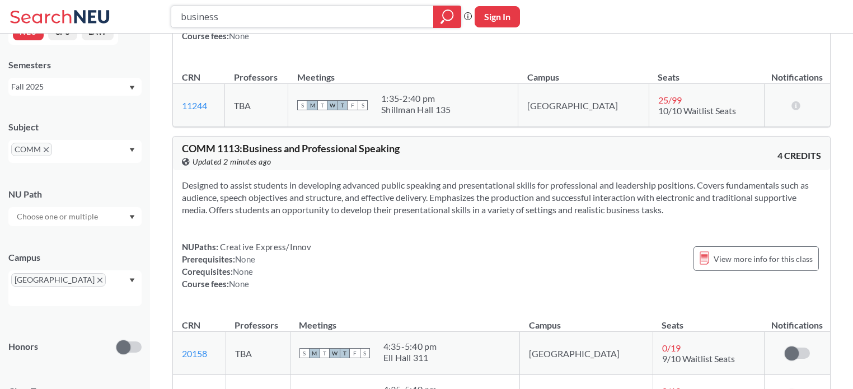
drag, startPoint x: 229, startPoint y: 19, endPoint x: 167, endPoint y: 12, distance: 62.5
click at [167, 12] on div "business Phrase search guarantees the exact search appears in the results. Ex. …" at bounding box center [426, 17] width 853 height 34
click at [45, 146] on span "COMM" at bounding box center [31, 149] width 41 height 13
click at [45, 151] on icon "X to remove pill" at bounding box center [46, 149] width 5 height 5
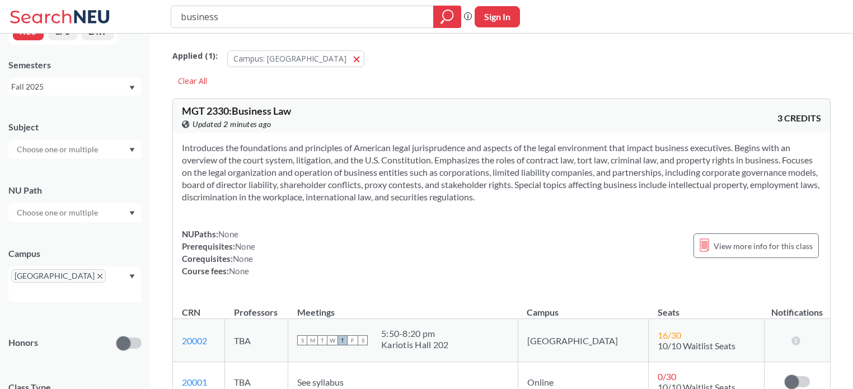
drag, startPoint x: 235, startPoint y: 20, endPoint x: 165, endPoint y: 13, distance: 70.3
click at [165, 13] on div "business Phrase search guarantees the exact search appears in the results. Ex. …" at bounding box center [426, 17] width 853 height 34
type input "comm 1101"
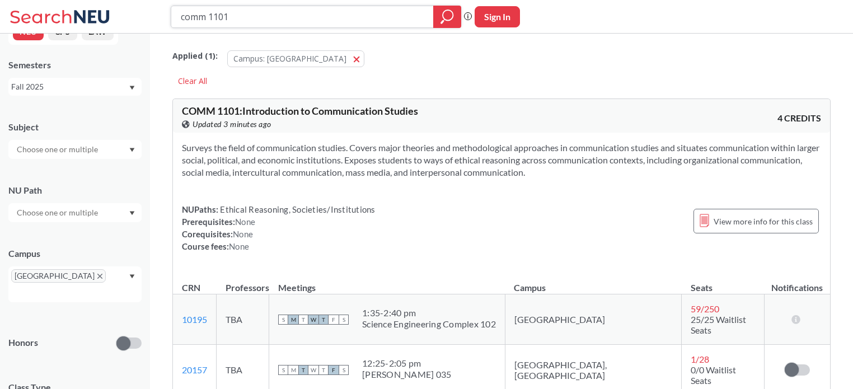
drag, startPoint x: 234, startPoint y: 18, endPoint x: 170, endPoint y: 18, distance: 64.4
click at [171, 18] on div "comm 1101" at bounding box center [316, 17] width 290 height 22
paste input "MUSC 10"
type input "MUSC 1001"
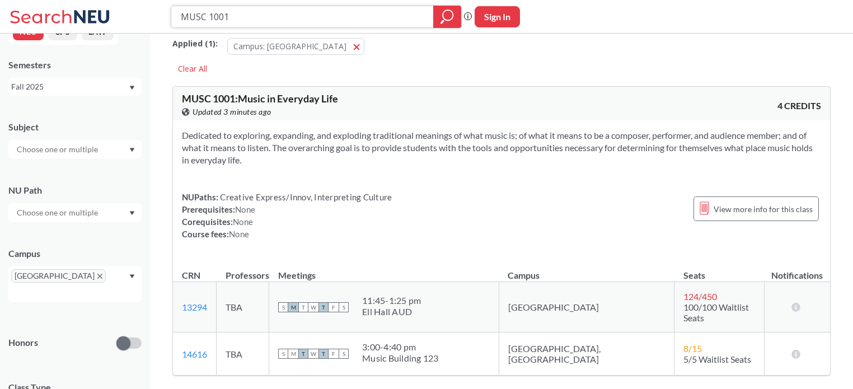
scroll to position [13, 0]
click at [744, 209] on span "View more info for this class" at bounding box center [763, 208] width 99 height 14
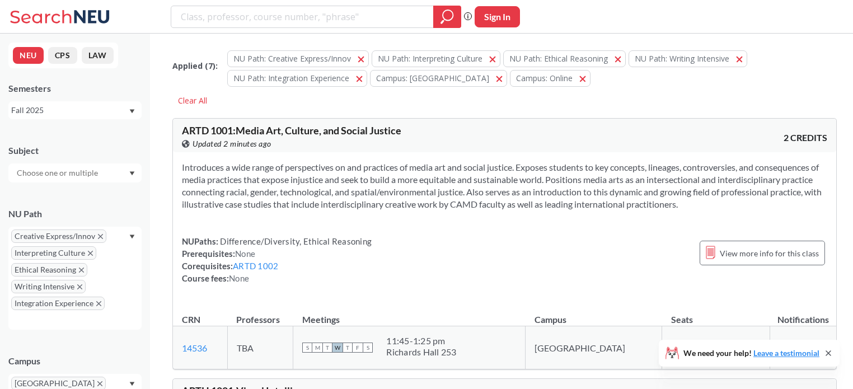
click at [95, 235] on span "Creative Express/Innov" at bounding box center [58, 235] width 95 height 13
click at [96, 235] on span "Creative Express/Innov" at bounding box center [58, 235] width 95 height 13
click at [100, 235] on icon "X to remove pill" at bounding box center [100, 236] width 5 height 5
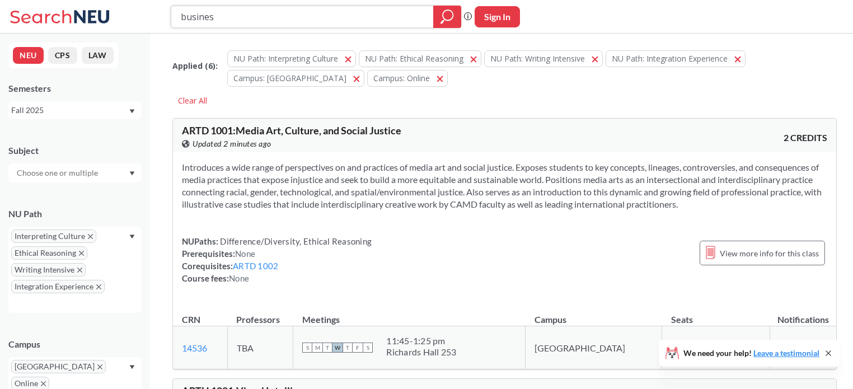
type input "business"
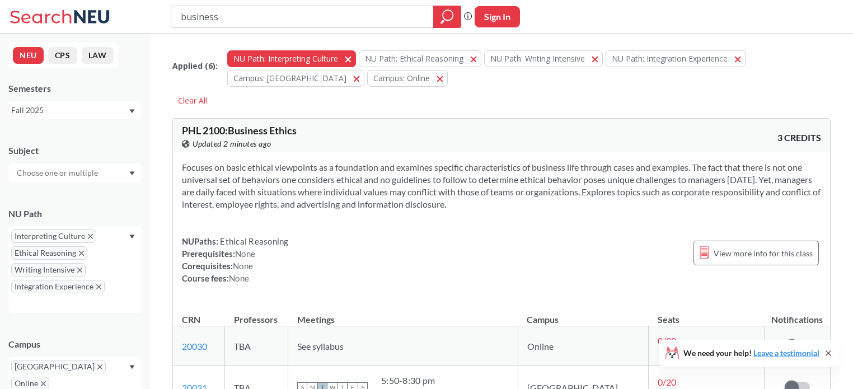
click at [352, 59] on span "button" at bounding box center [352, 58] width 0 height 11
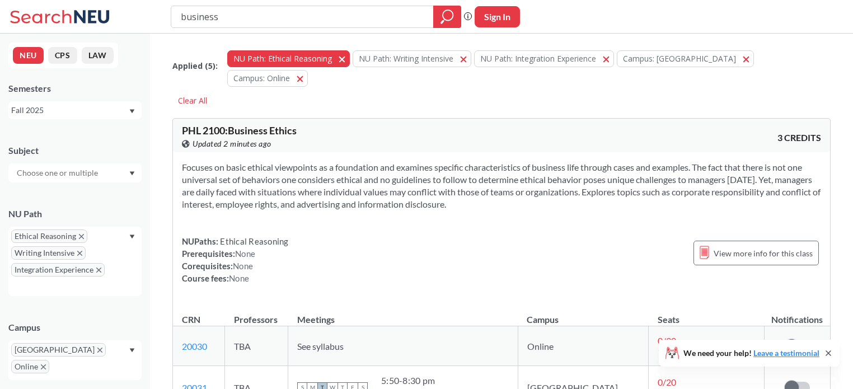
click at [346, 58] on span "button" at bounding box center [346, 58] width 0 height 11
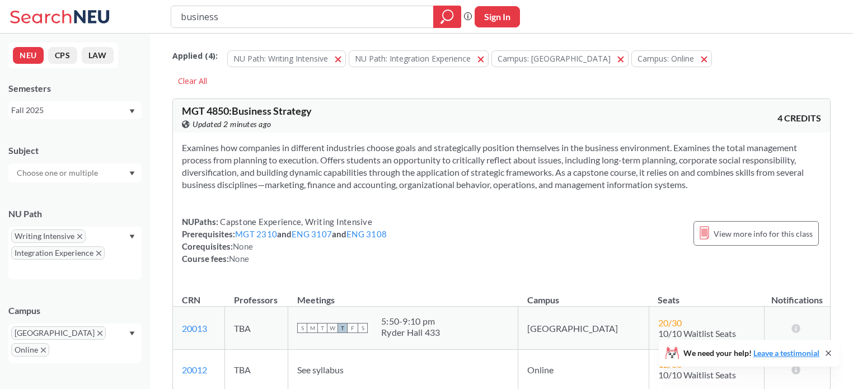
click at [340, 58] on button "NU Path: Writing Intensive Writing Intensive" at bounding box center [286, 58] width 119 height 17
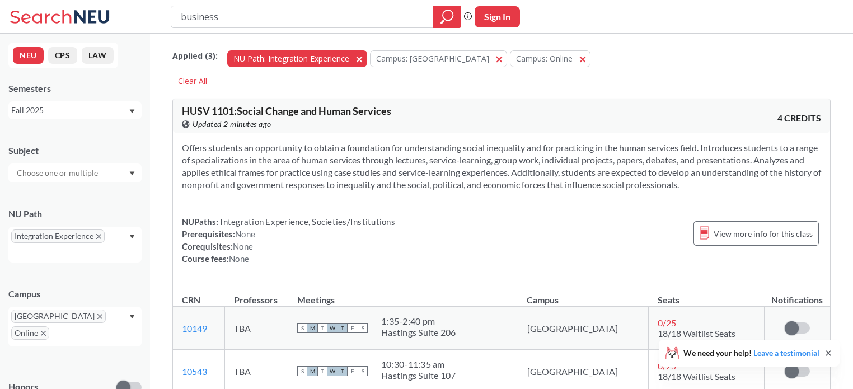
click at [363, 58] on span "button" at bounding box center [363, 58] width 0 height 11
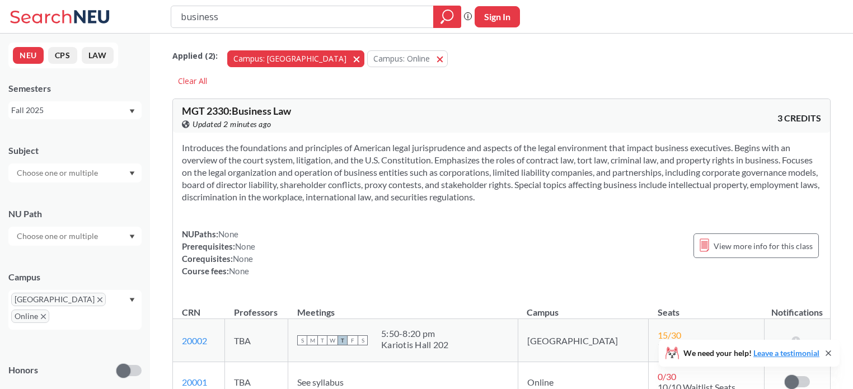
click at [360, 58] on span "button" at bounding box center [360, 58] width 0 height 11
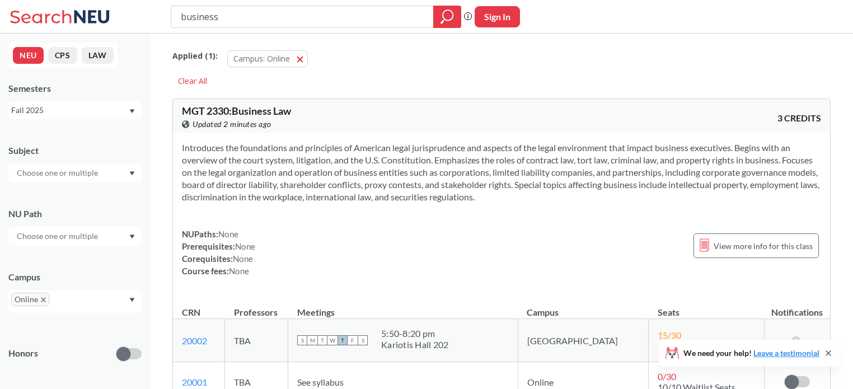
click at [304, 58] on span "button" at bounding box center [304, 58] width 0 height 11
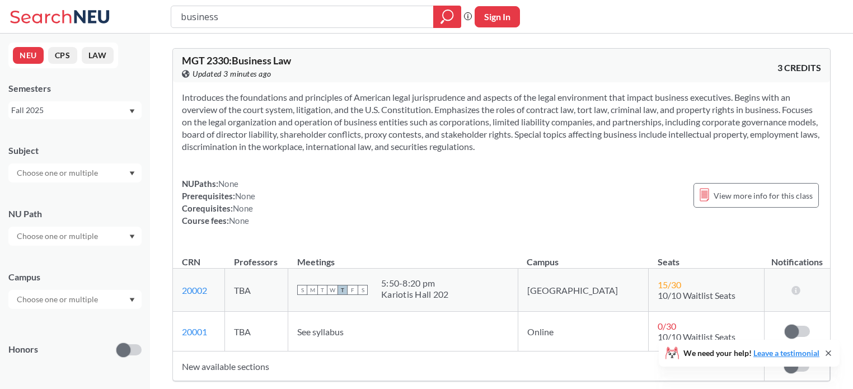
click at [82, 299] on input "text" at bounding box center [58, 299] width 94 height 13
click at [65, 323] on div "Boston ( 2057 )" at bounding box center [78, 324] width 126 height 12
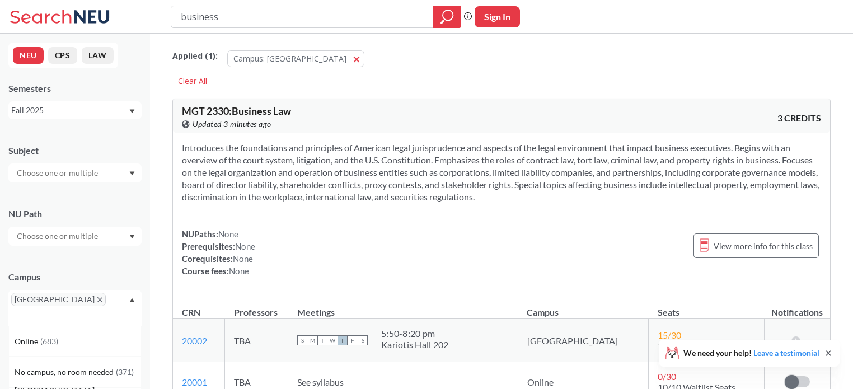
click at [109, 298] on div "[GEOGRAPHIC_DATA]" at bounding box center [74, 308] width 133 height 36
click at [90, 170] on input "text" at bounding box center [58, 172] width 94 height 13
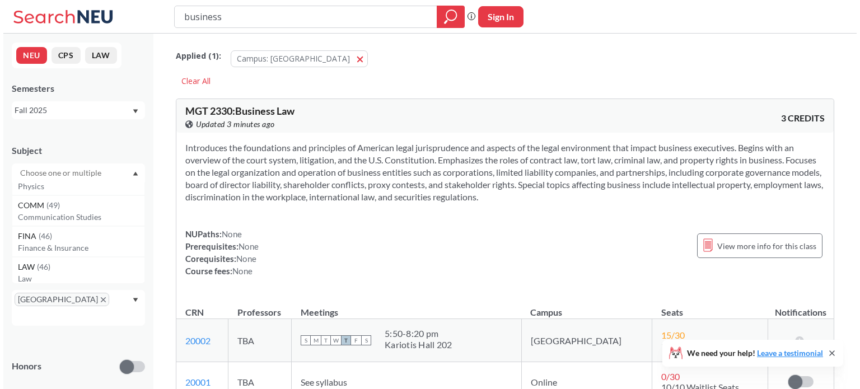
scroll to position [140, 0]
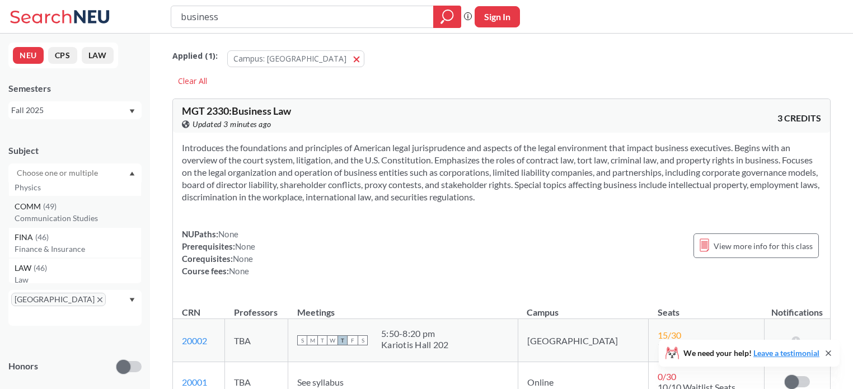
click at [78, 215] on p "Communication Studies" at bounding box center [78, 218] width 126 height 11
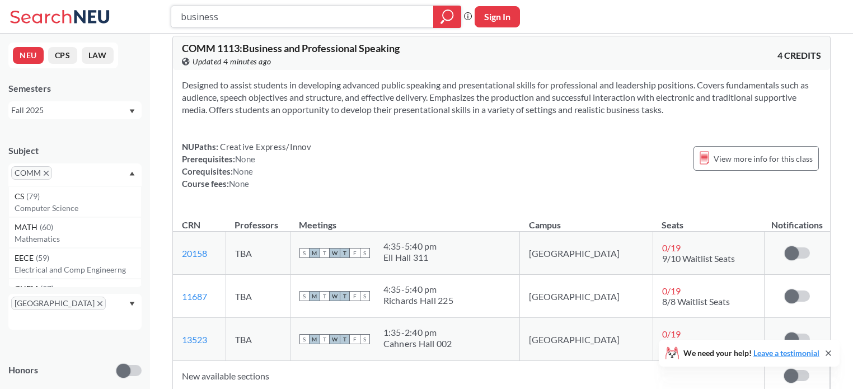
scroll to position [335, 0]
click at [829, 355] on icon at bounding box center [828, 353] width 9 height 9
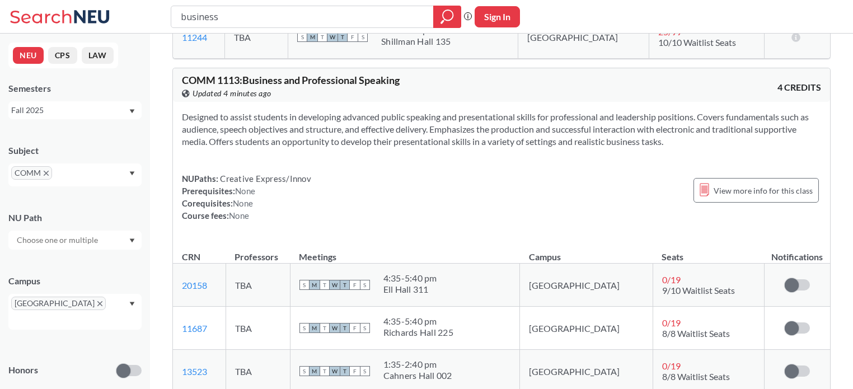
scroll to position [302, 0]
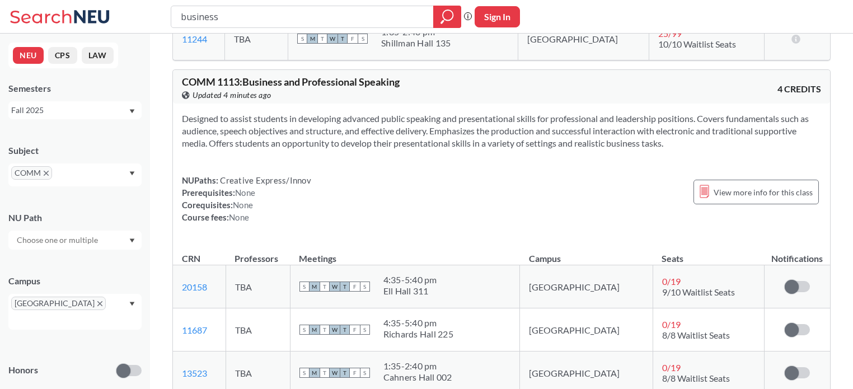
click at [198, 84] on span "COMM 1113 : Business and Professional Speaking" at bounding box center [291, 82] width 218 height 12
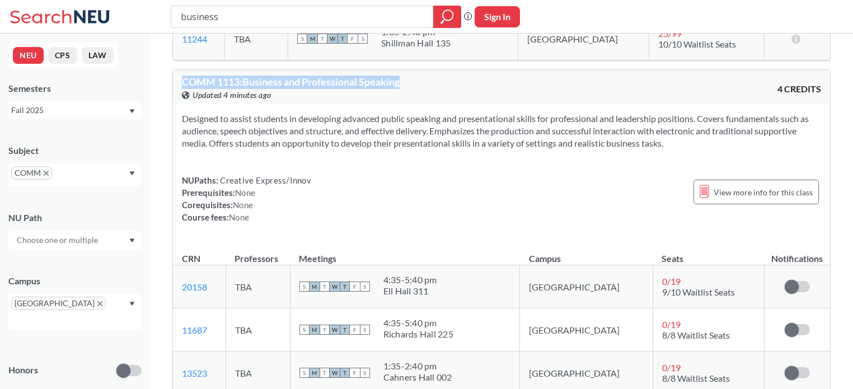
drag, startPoint x: 198, startPoint y: 84, endPoint x: 393, endPoint y: 73, distance: 196.2
click at [393, 73] on div "COMM 1113 : Business and Professional Speaking View this course on Banner. Upda…" at bounding box center [501, 87] width 657 height 34
copy span "COMM 1113 : Business and Professional Speaking"
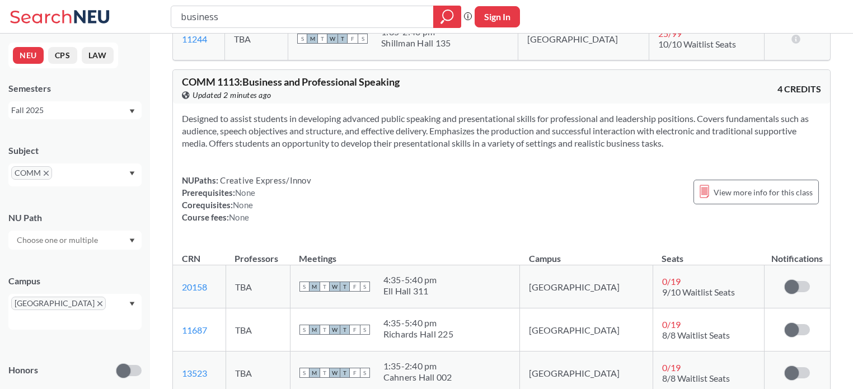
click at [237, 180] on span "Creative Express/Innov" at bounding box center [264, 180] width 93 height 10
drag, startPoint x: 237, startPoint y: 180, endPoint x: 307, endPoint y: 174, distance: 69.7
click at [307, 175] on span "Creative Express/Innov" at bounding box center [264, 180] width 93 height 10
copy span "Creative Express/Innov"
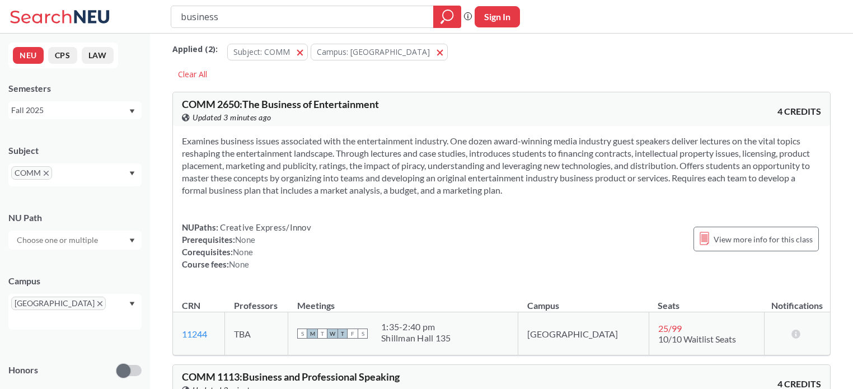
scroll to position [0, 0]
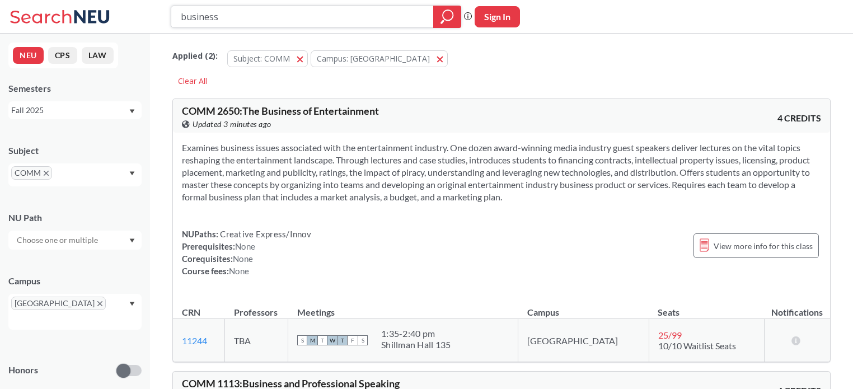
drag, startPoint x: 238, startPoint y: 20, endPoint x: 166, endPoint y: 16, distance: 72.9
click at [166, 16] on div "business Phrase search guarantees the exact search appears in the results. Ex. …" at bounding box center [426, 17] width 853 height 34
type input "1112"
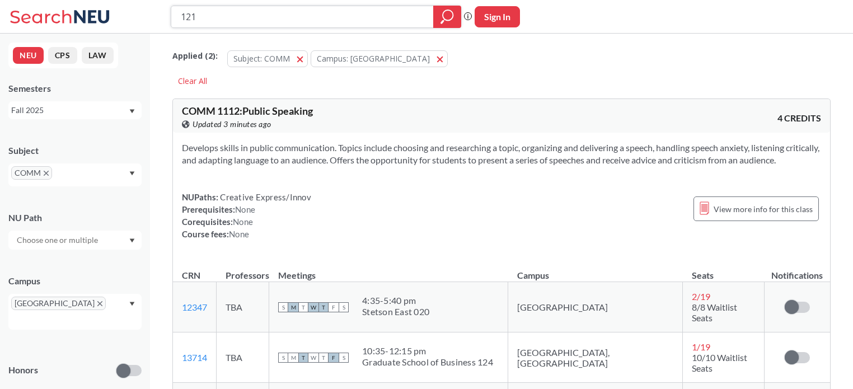
type input "1210"
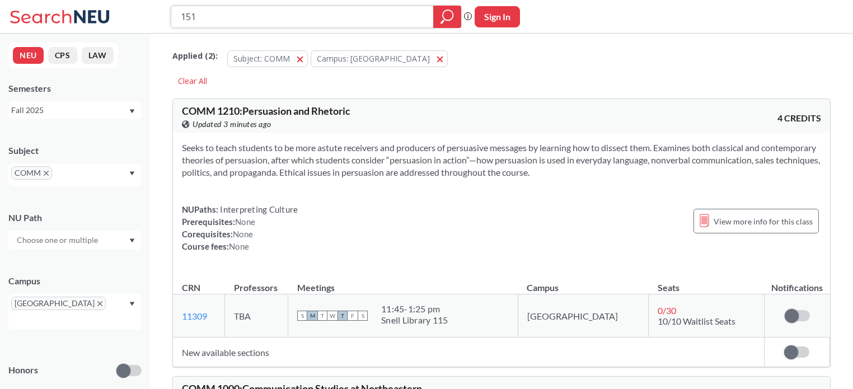
type input "1511"
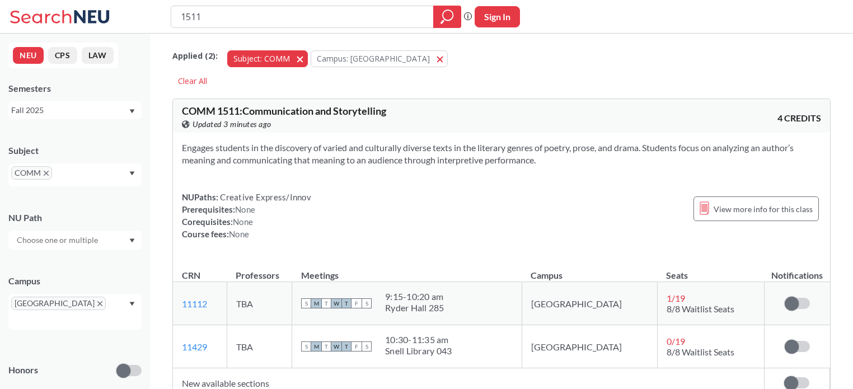
click at [304, 60] on span "button" at bounding box center [304, 58] width 0 height 11
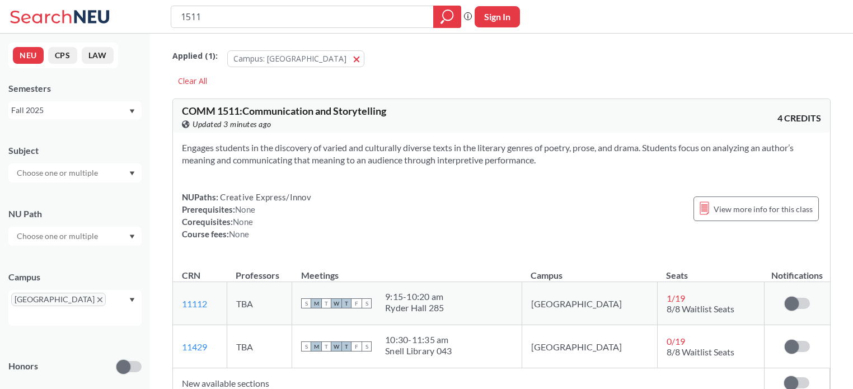
drag, startPoint x: 213, startPoint y: 18, endPoint x: 157, endPoint y: 13, distance: 55.6
click at [157, 13] on div "1511 Phrase search guarantees the exact search appears in the results. Ex. If y…" at bounding box center [426, 17] width 853 height 34
type input "thtr 1125"
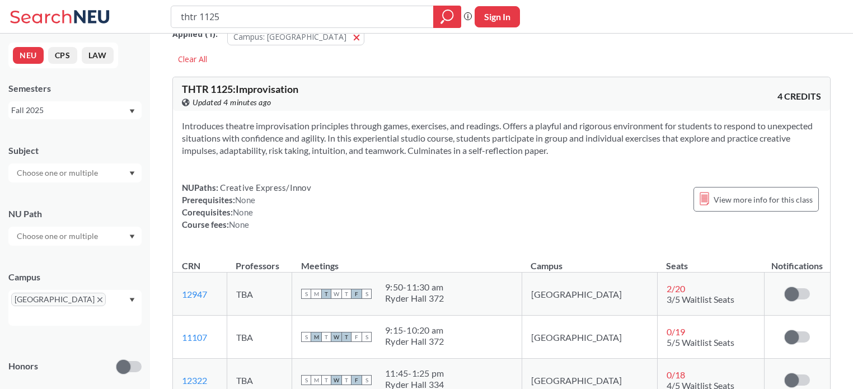
scroll to position [22, 0]
type input "thtr 1130"
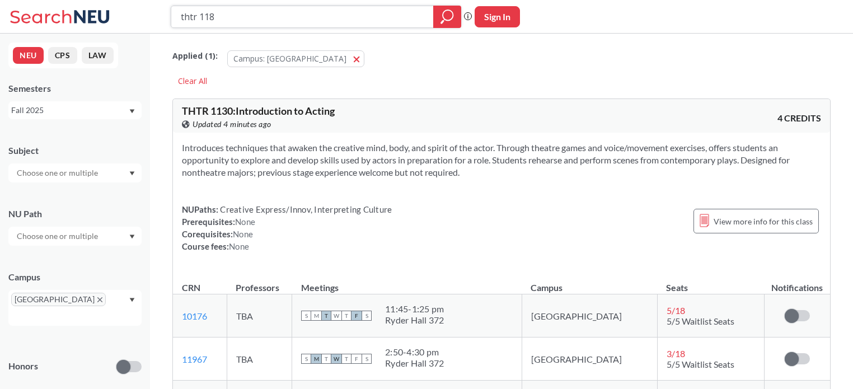
type input "thtr 1180"
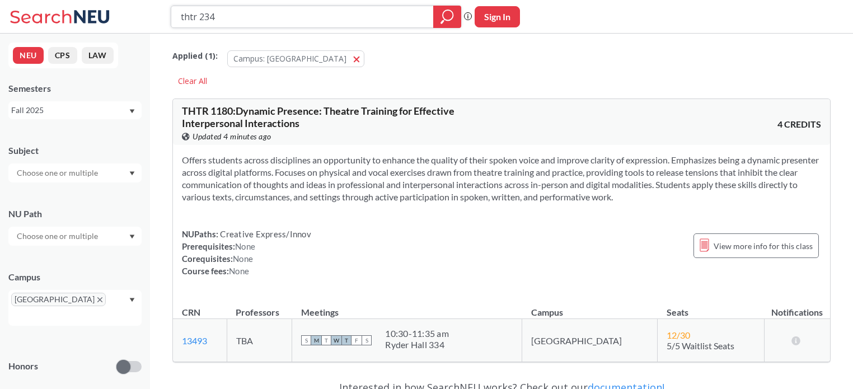
type input "thtr 2345"
